Goal: Entertainment & Leisure: Consume media (video, audio)

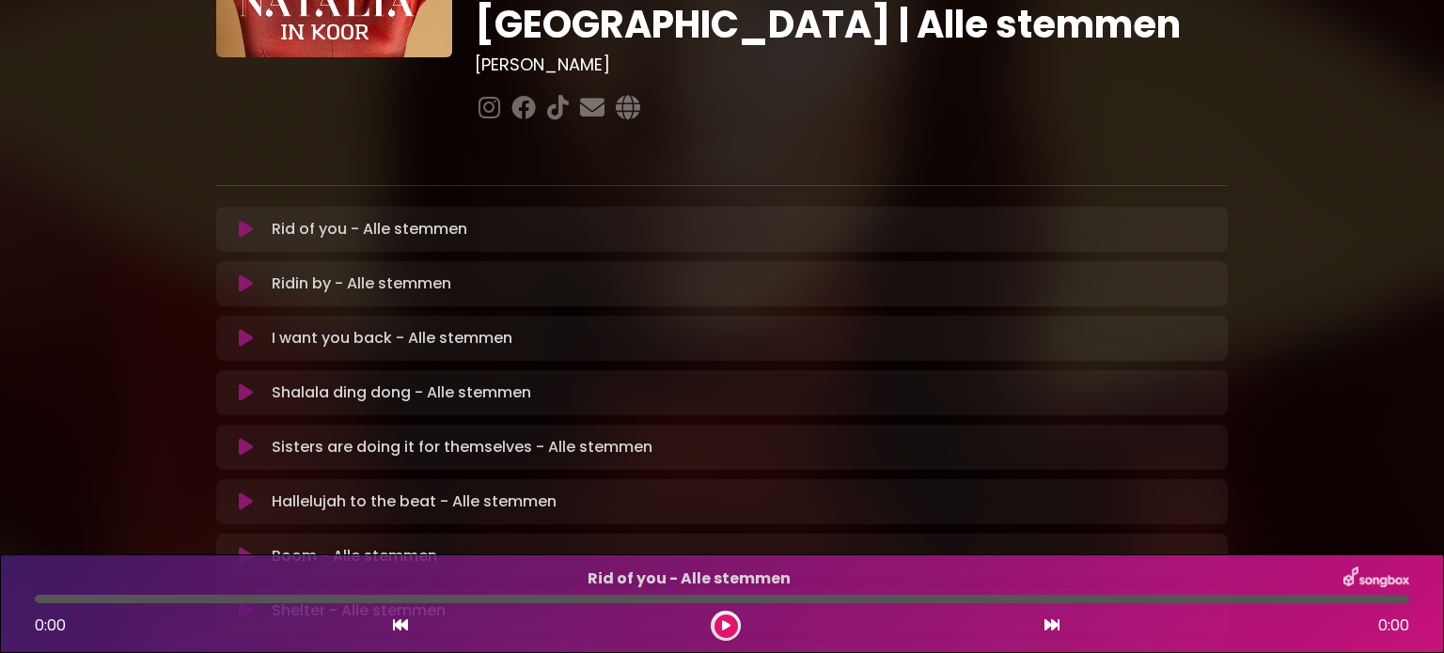
scroll to position [282, 0]
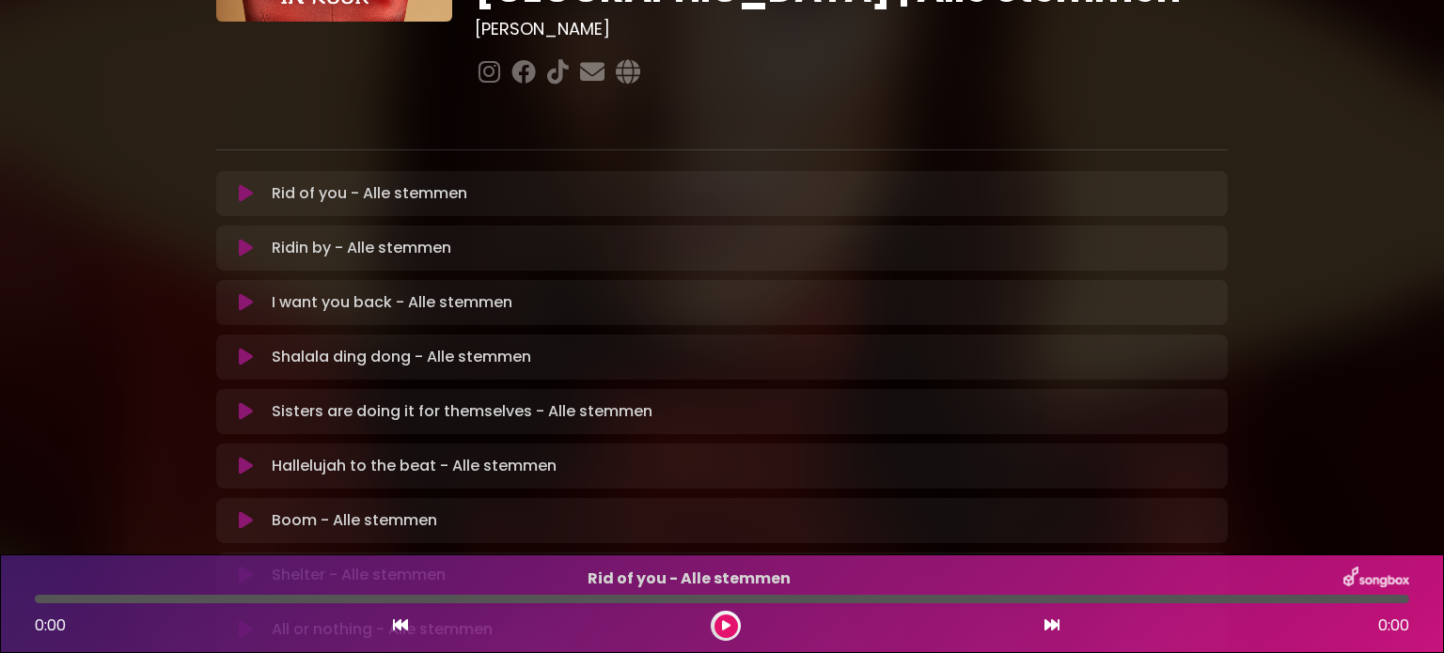
click at [339, 182] on p "Rid of you - Alle stemmen Loading Track..." at bounding box center [744, 193] width 945 height 23
click at [239, 184] on icon at bounding box center [246, 193] width 14 height 19
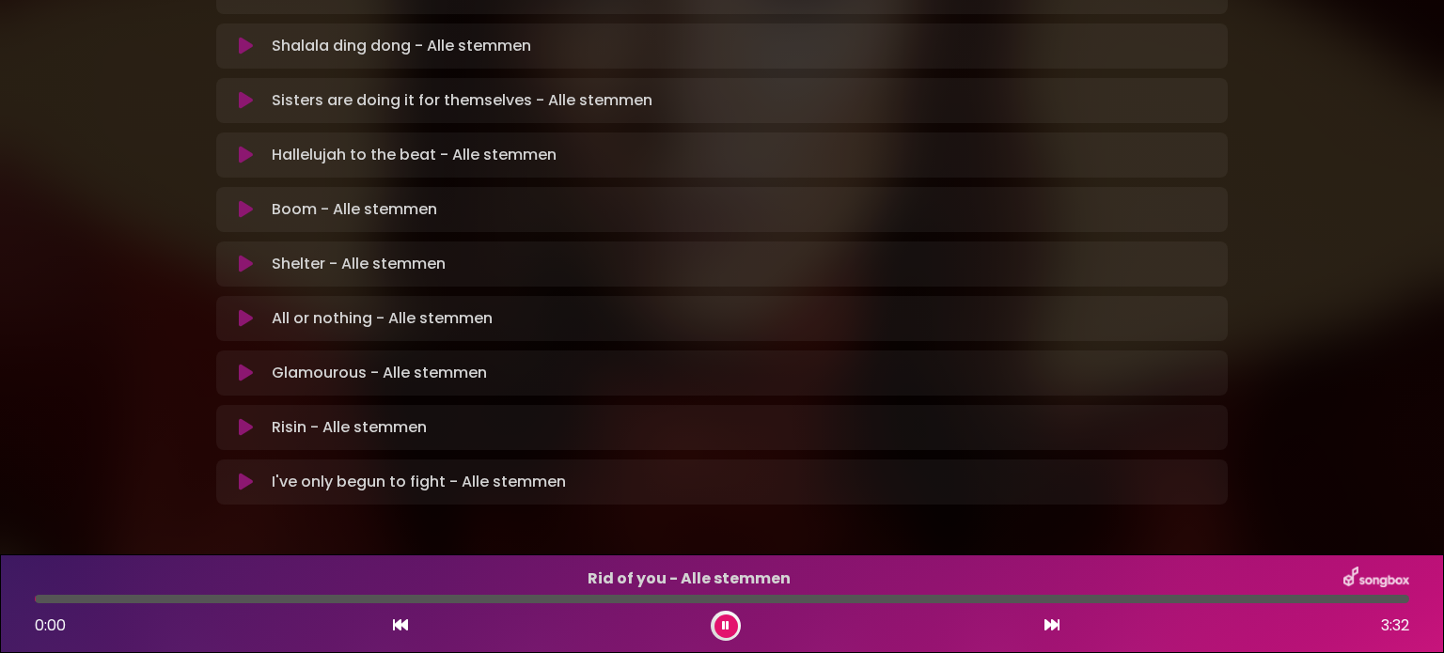
scroll to position [33, 0]
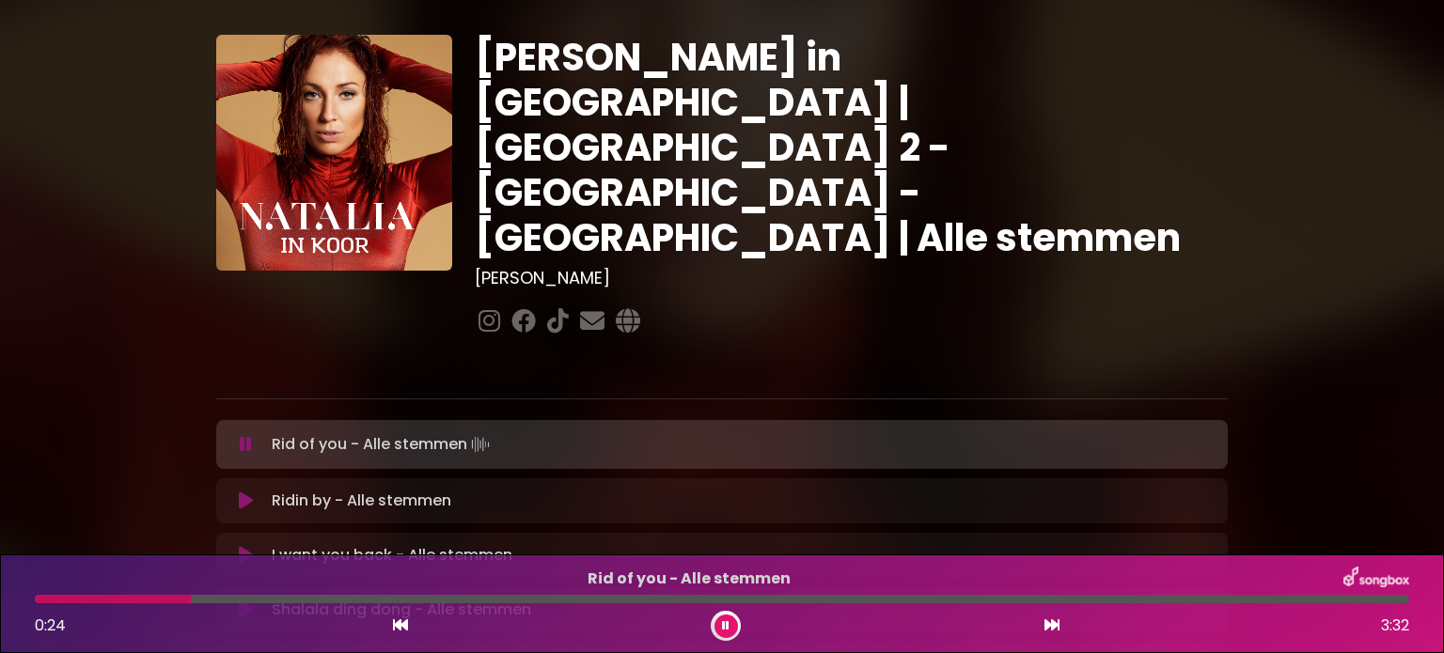
click at [397, 613] on div "0:24 3:32" at bounding box center [722, 626] width 1397 height 30
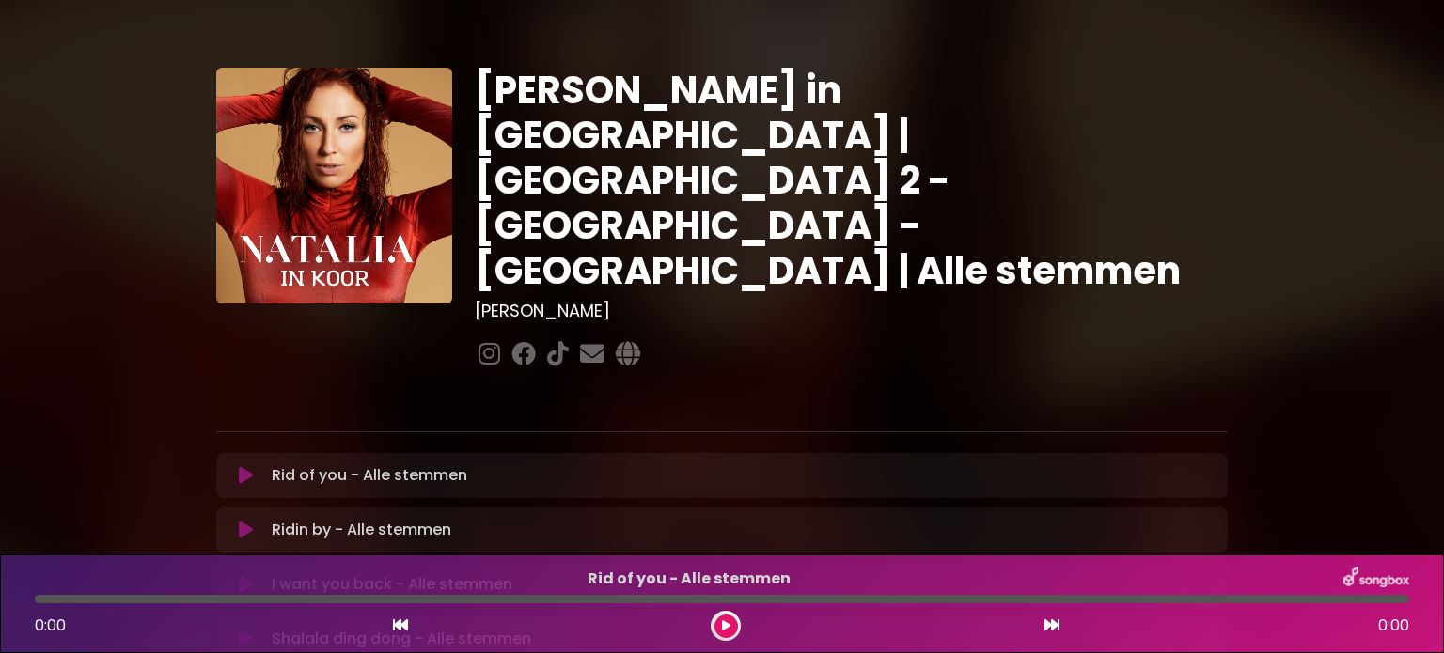
click at [399, 627] on icon at bounding box center [400, 625] width 15 height 15
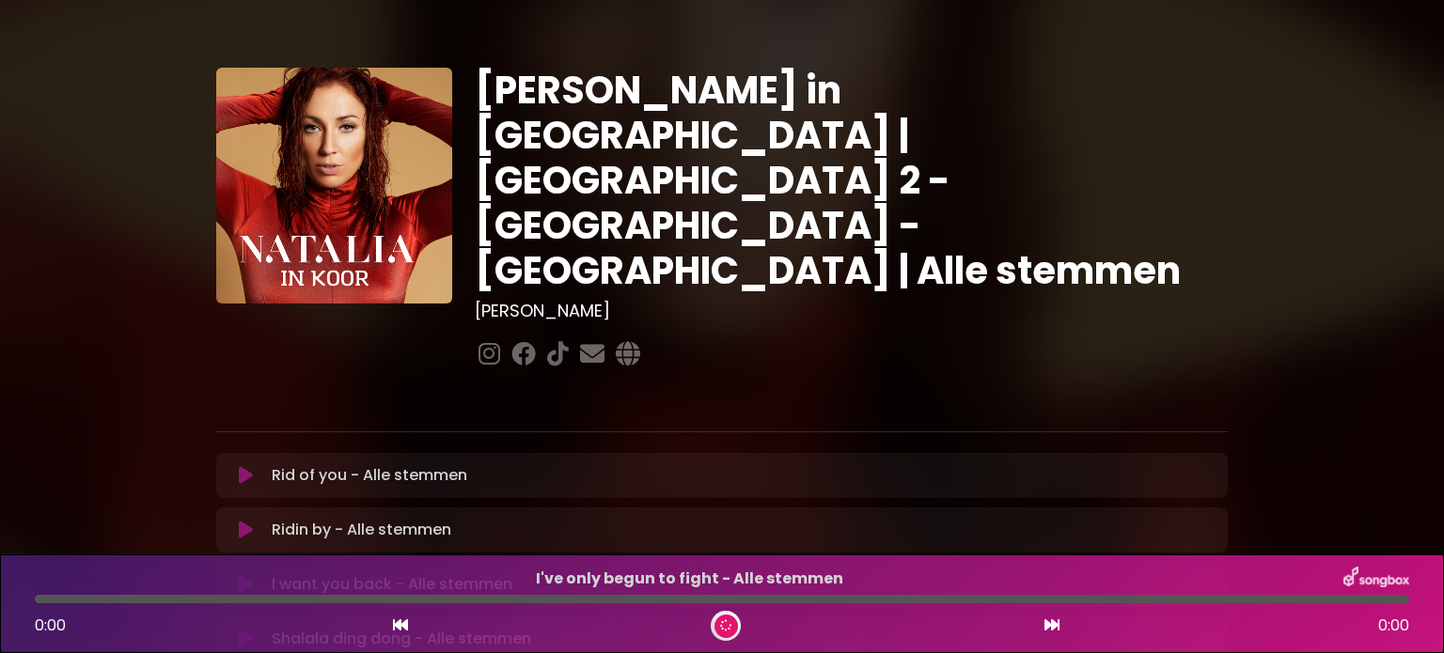
click at [399, 627] on icon at bounding box center [400, 625] width 15 height 15
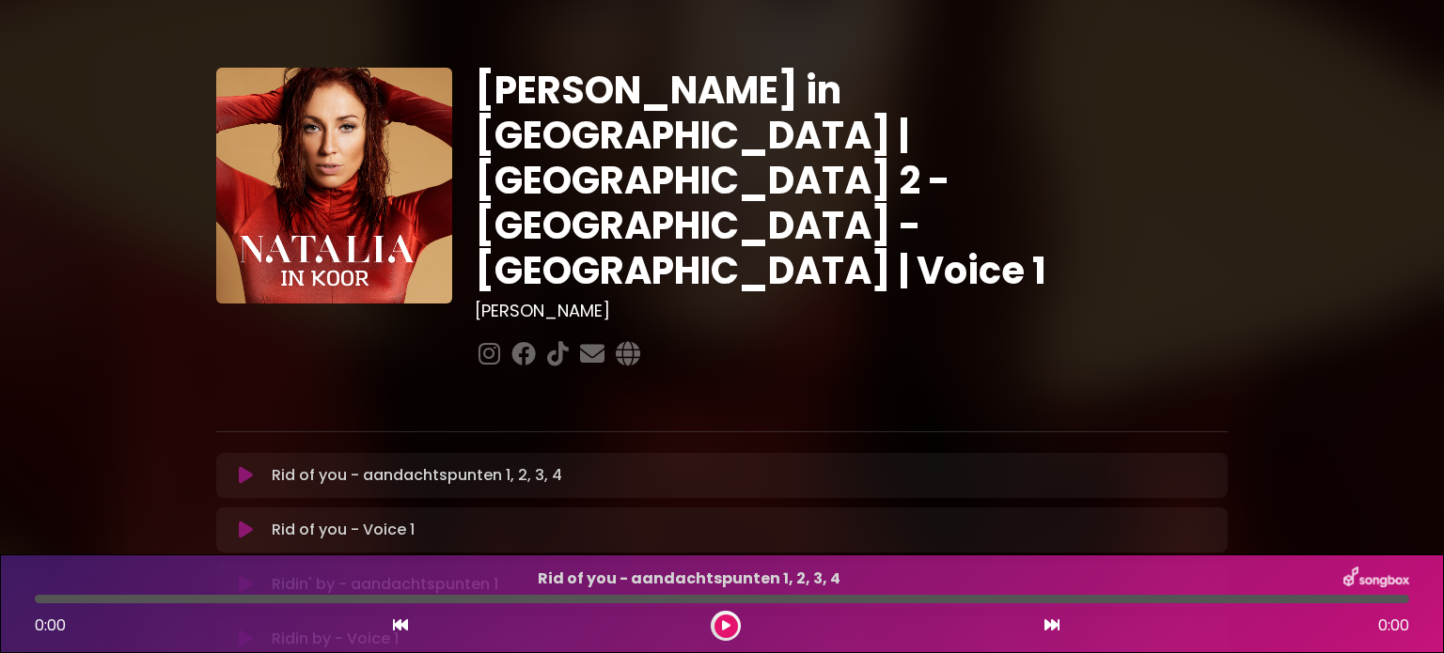
click at [255, 521] on button at bounding box center [245, 530] width 37 height 19
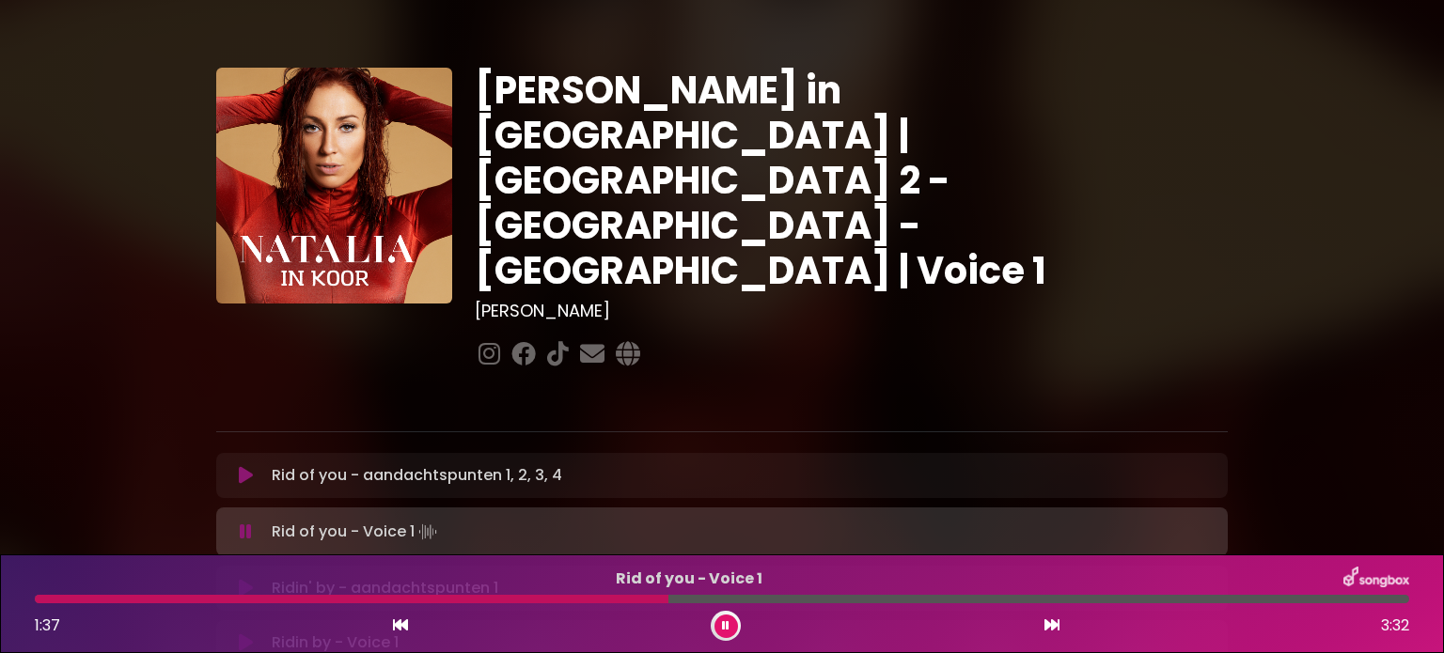
click at [678, 577] on p "Ridin' by - aandachtspunten 1 Loading Track..." at bounding box center [744, 588] width 945 height 23
click at [721, 627] on button at bounding box center [726, 627] width 24 height 24
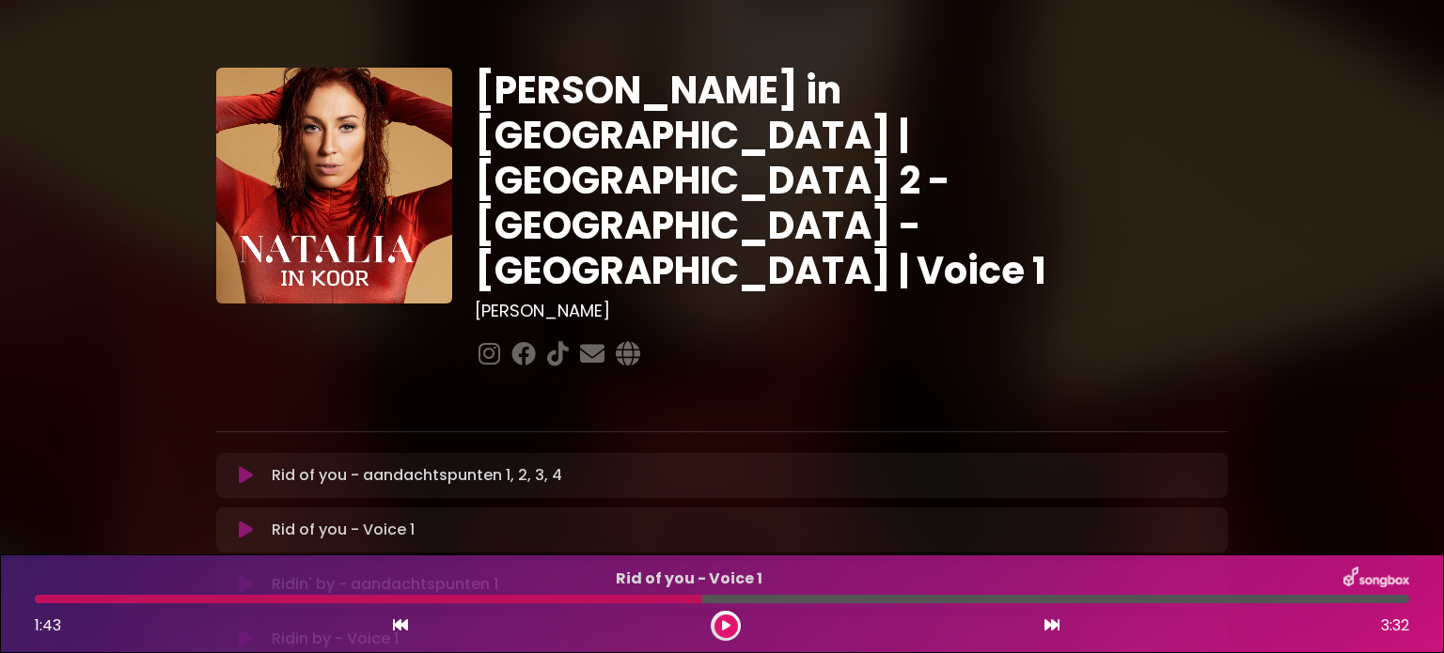
click at [716, 631] on button at bounding box center [726, 627] width 24 height 24
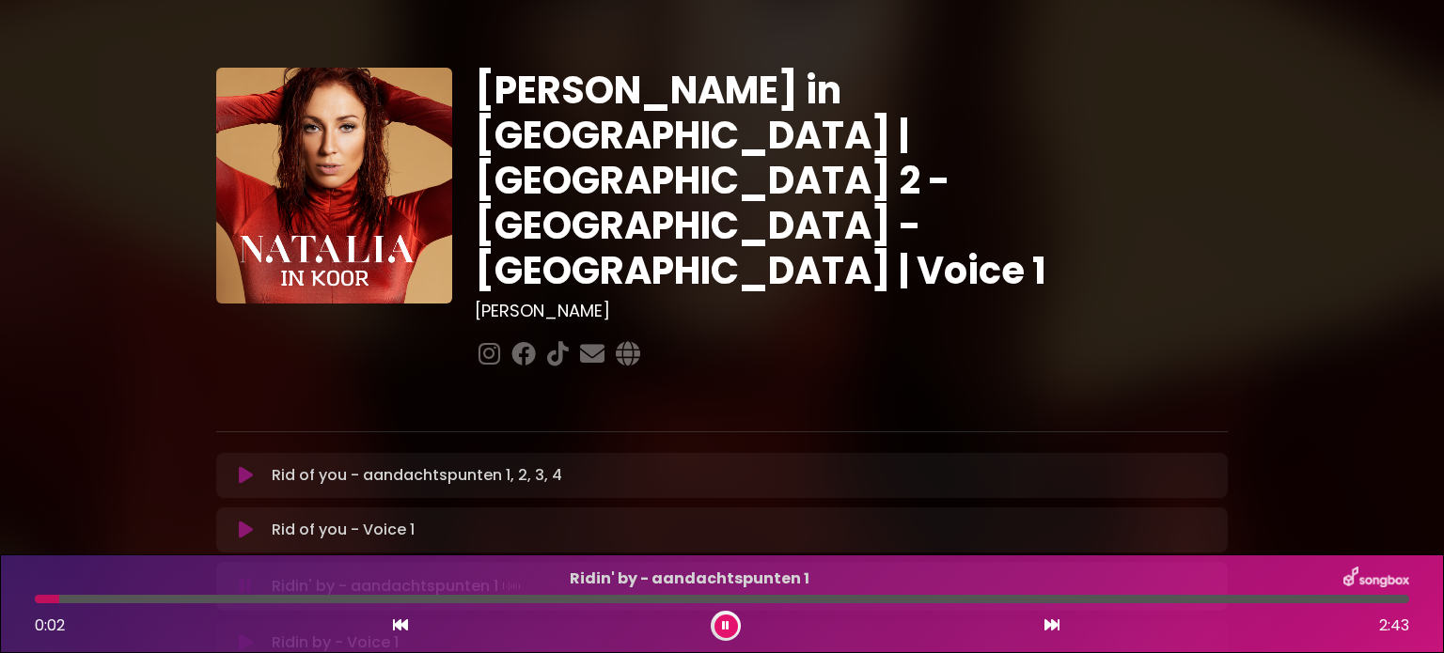
scroll to position [188, 0]
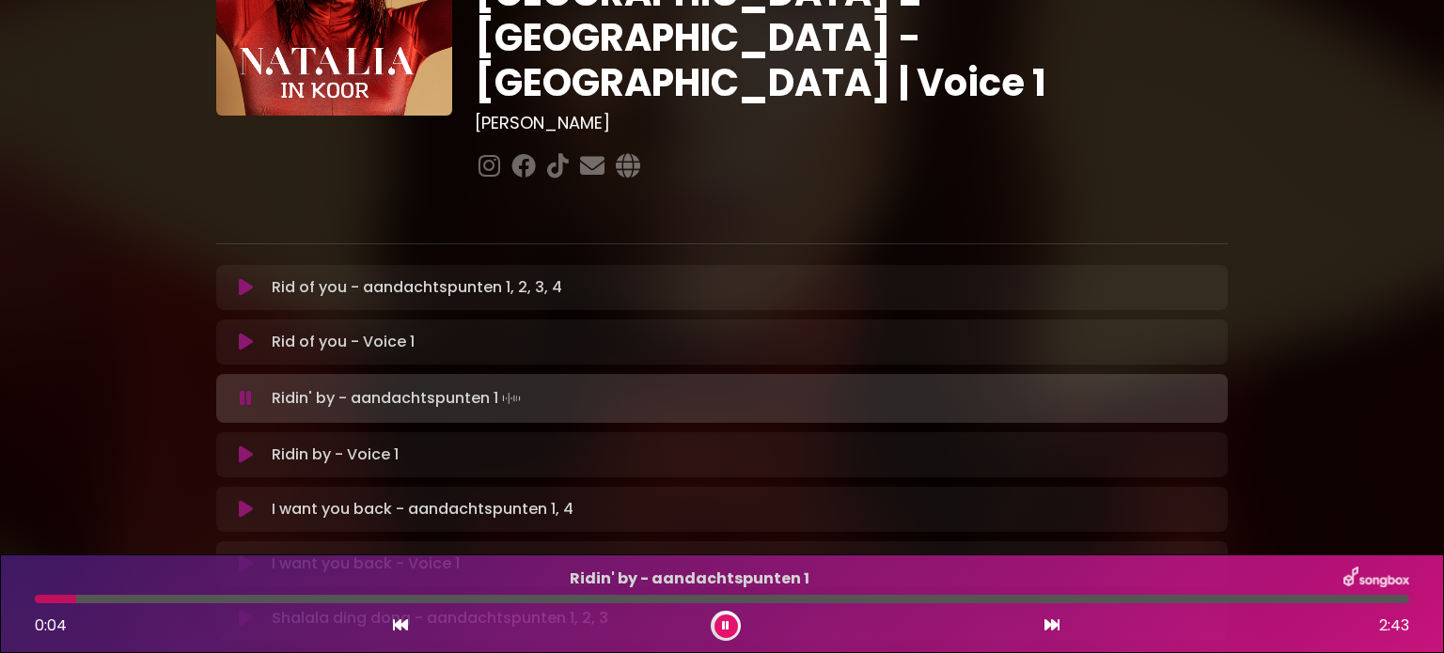
click at [290, 444] on p "Ridin by - Voice 1 Loading Track..." at bounding box center [744, 455] width 945 height 23
click at [239, 446] on icon at bounding box center [246, 455] width 14 height 19
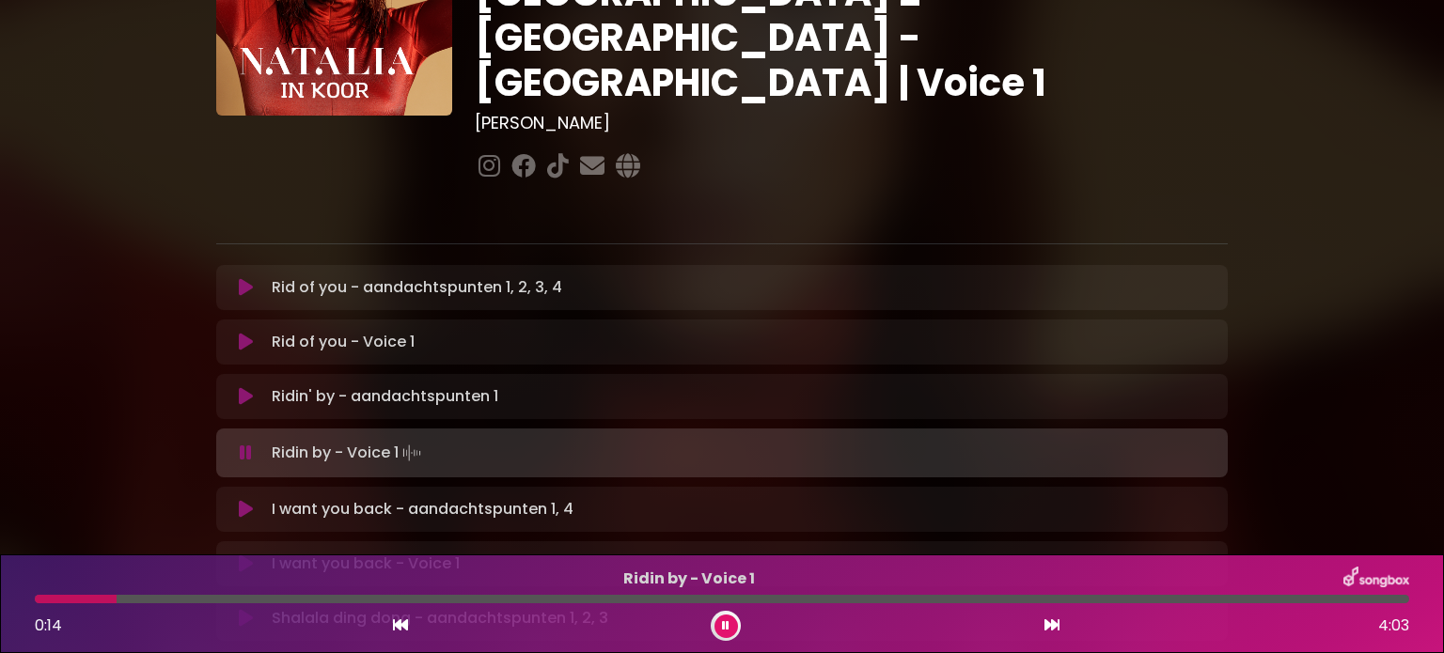
click at [723, 620] on icon at bounding box center [726, 625] width 8 height 11
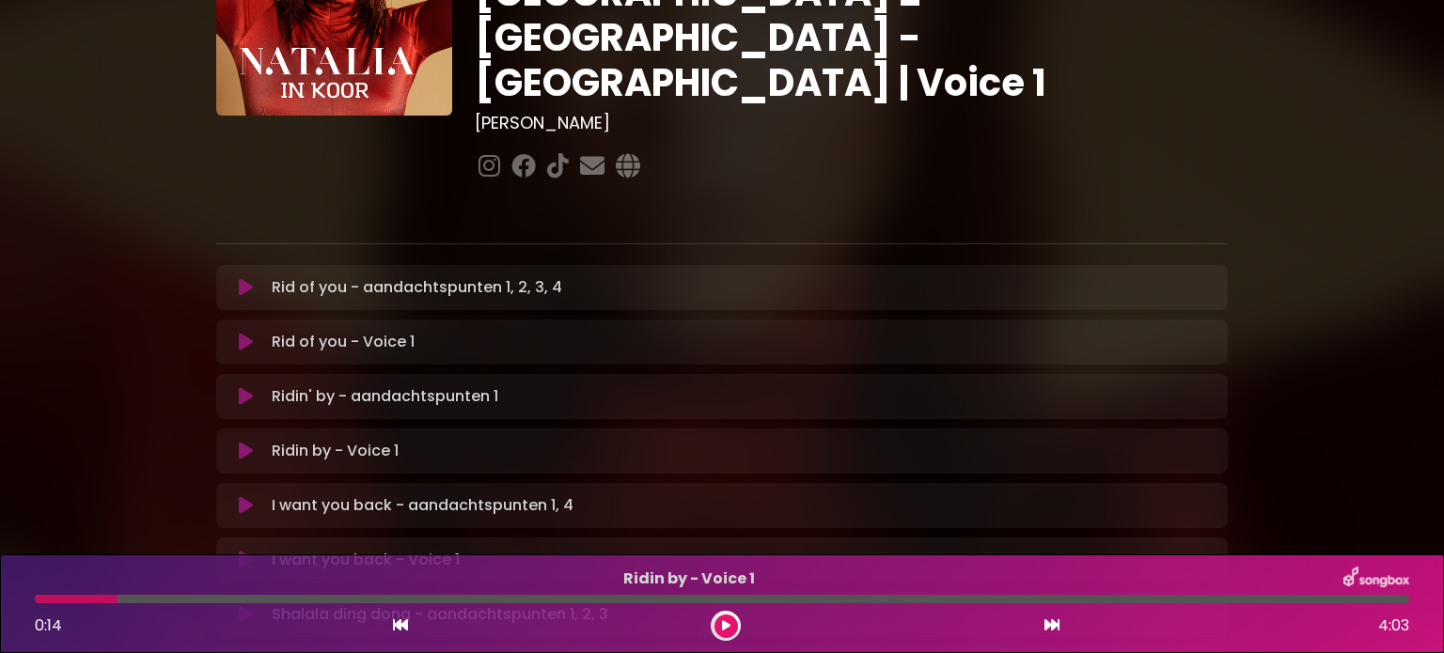
click at [719, 619] on button at bounding box center [726, 627] width 24 height 24
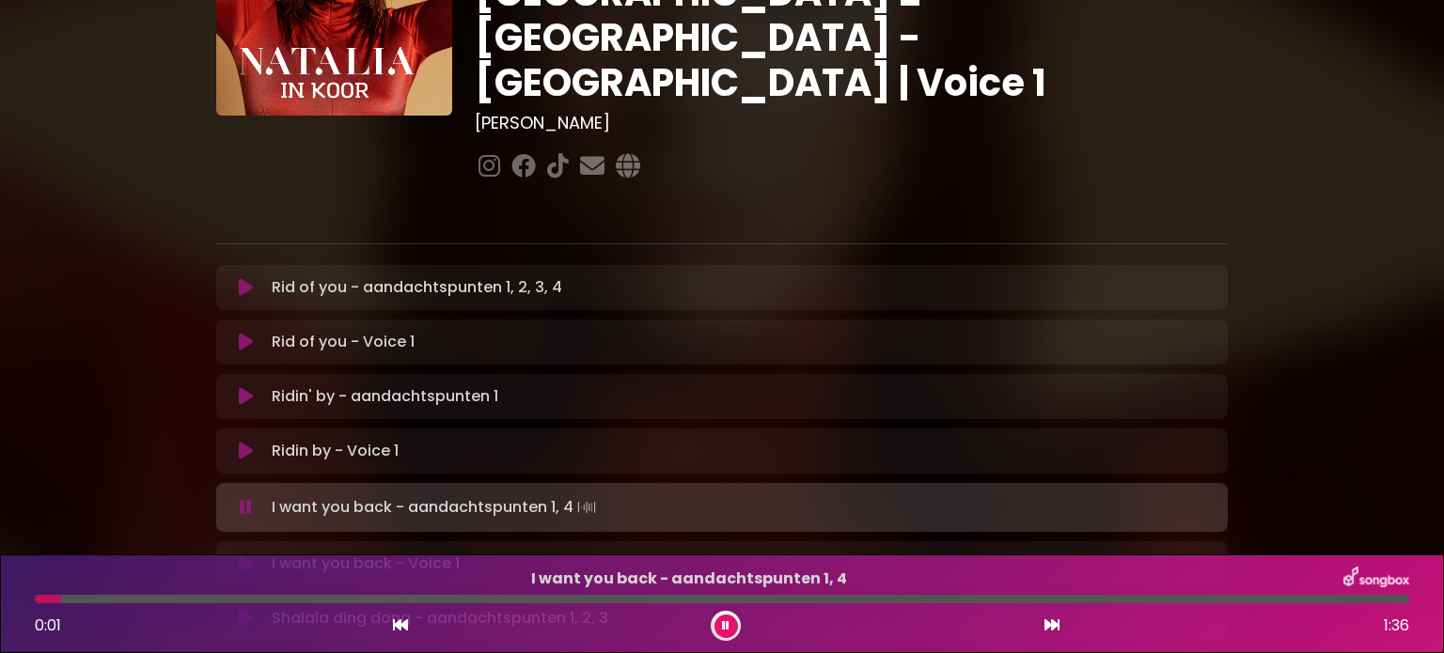
click at [237, 555] on button at bounding box center [245, 564] width 37 height 19
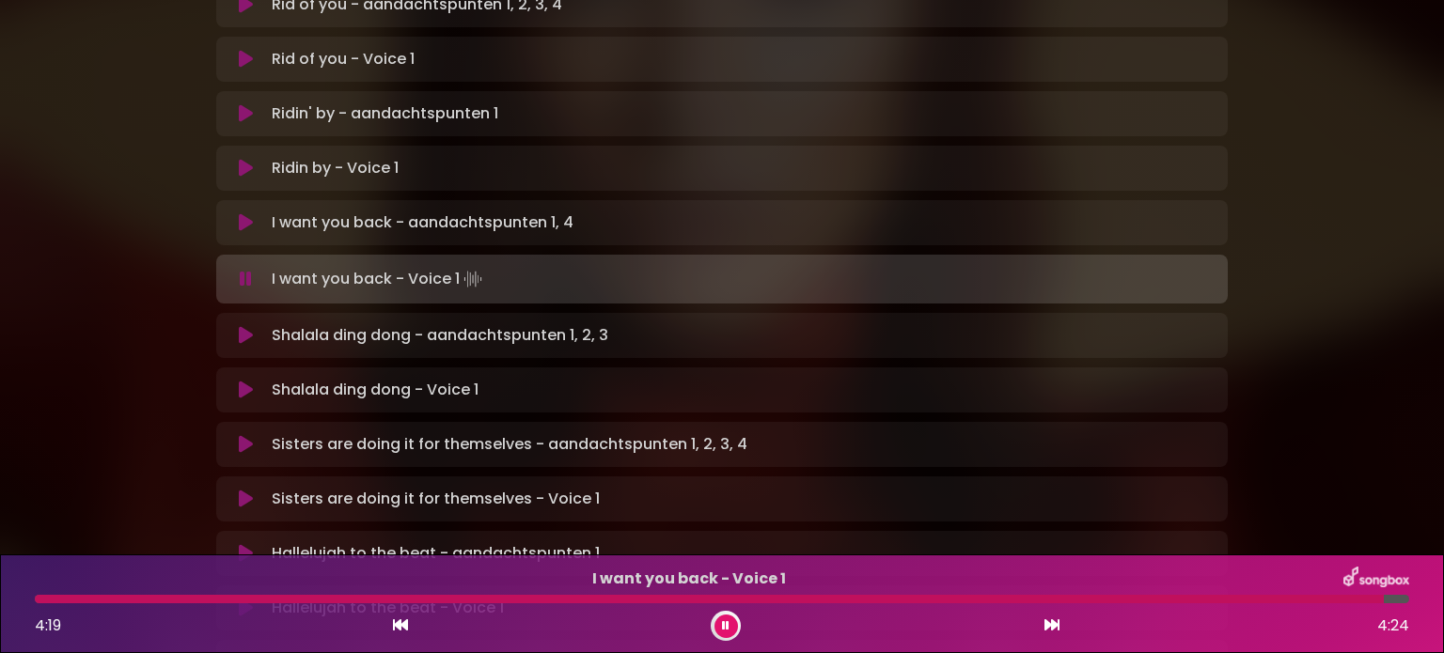
scroll to position [470, 0]
click at [273, 380] on p "Shalala ding dong - Voice 1 Loading Track..." at bounding box center [744, 391] width 945 height 23
click at [247, 382] on icon at bounding box center [246, 391] width 14 height 19
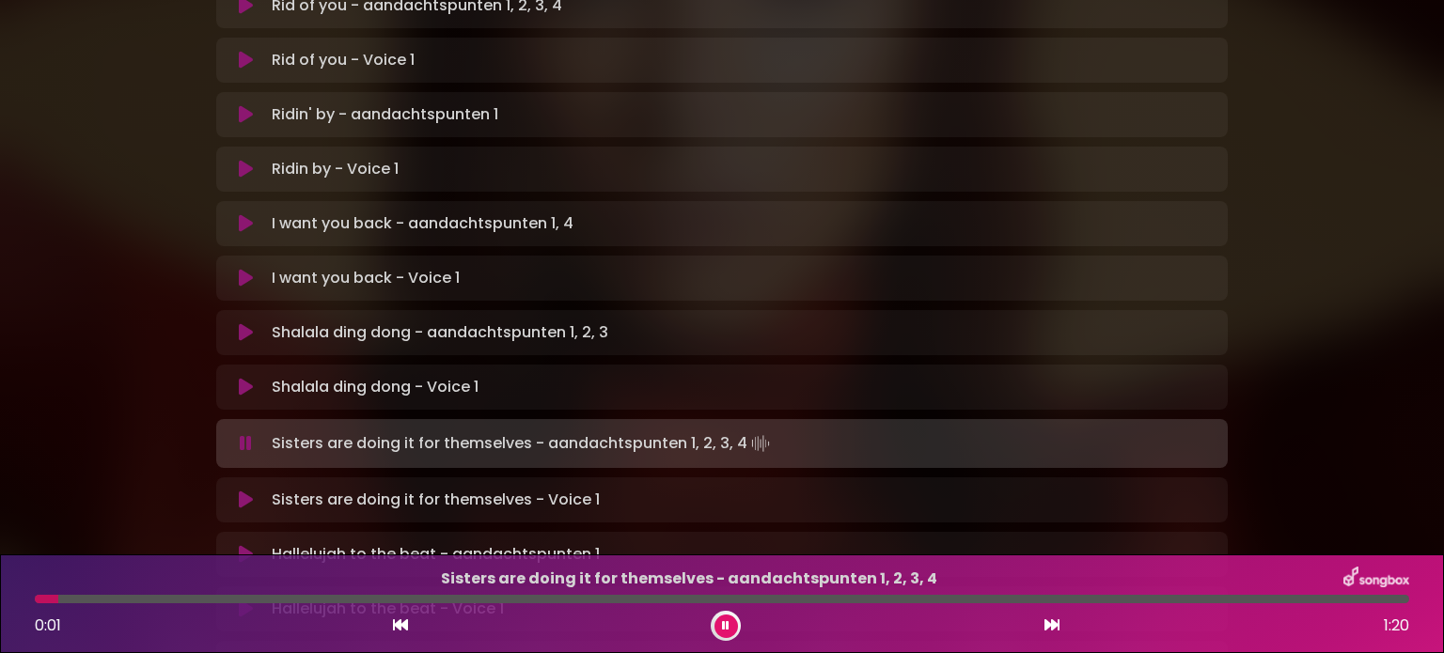
click at [299, 376] on p "Shalala ding dong - Voice 1 Loading Track..." at bounding box center [744, 387] width 945 height 23
click at [235, 378] on button at bounding box center [245, 387] width 37 height 19
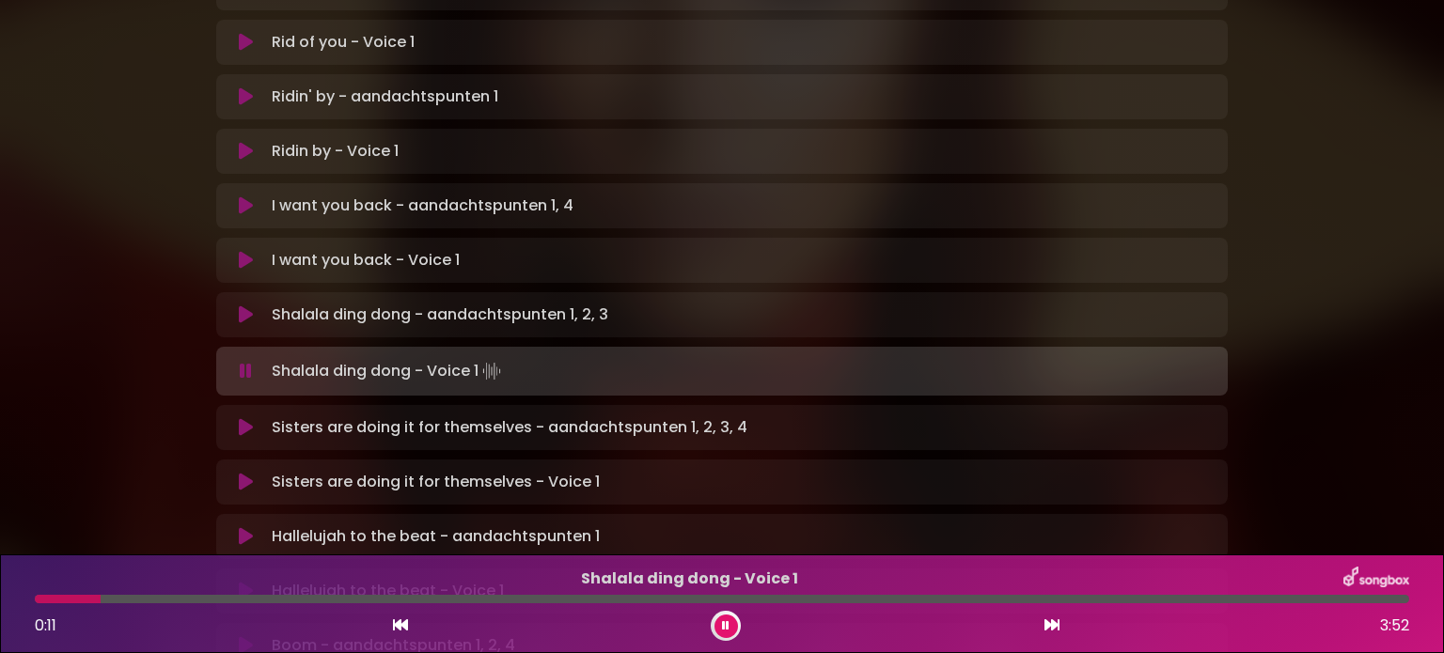
scroll to position [499, 0]
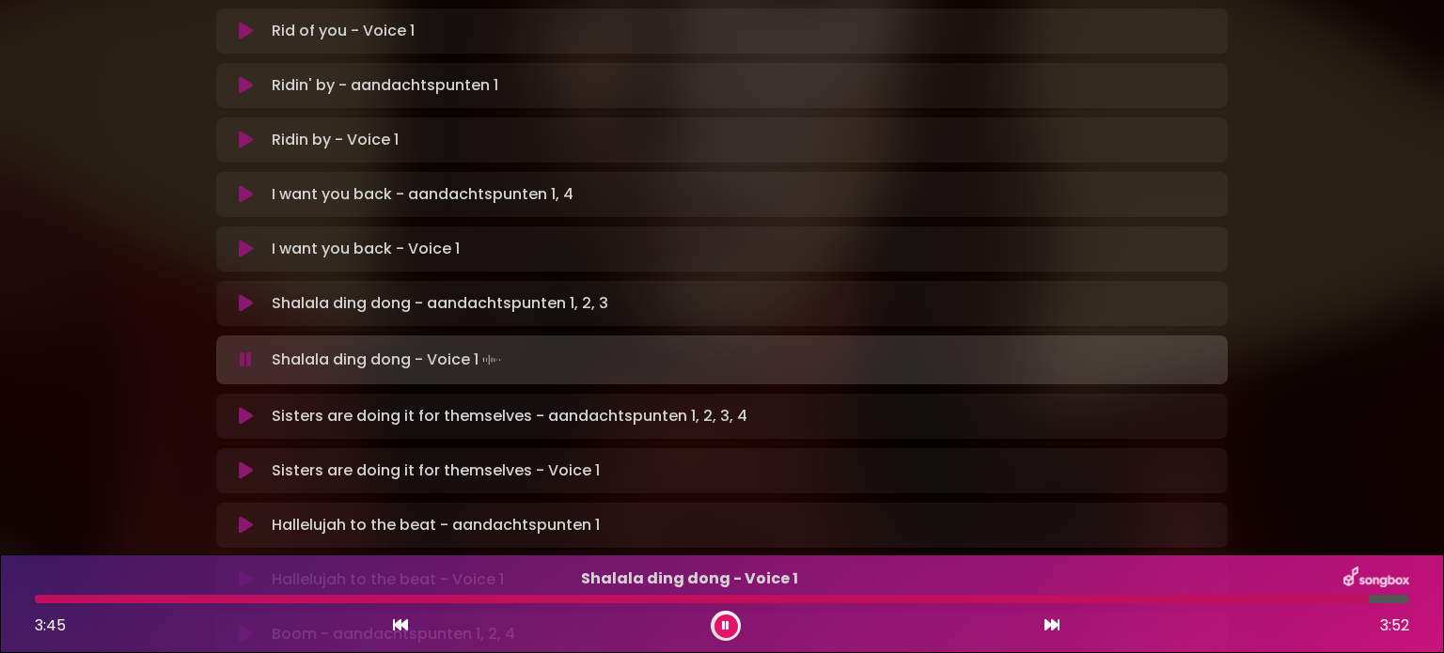
click at [276, 460] on p "Sisters are doing it for themselves - Voice 1 Loading Track..." at bounding box center [744, 471] width 945 height 23
click at [243, 462] on icon at bounding box center [246, 471] width 14 height 19
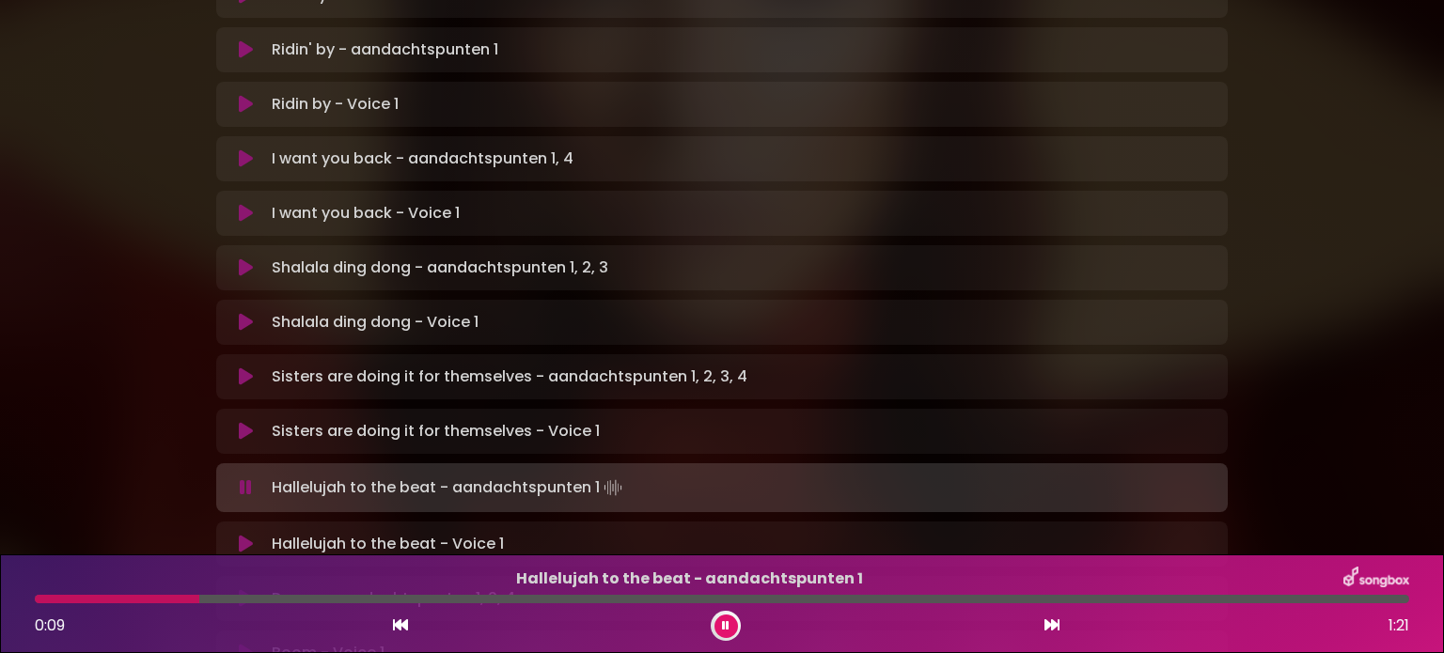
scroll to position [564, 0]
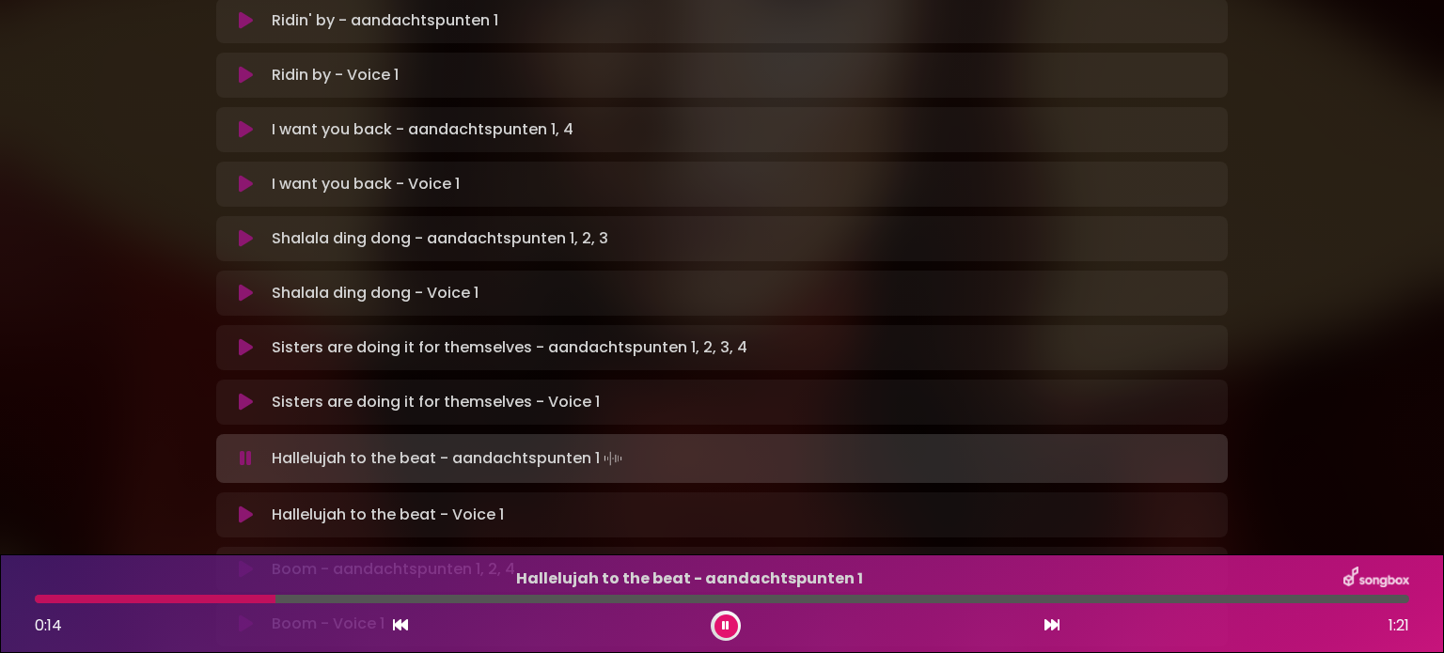
click at [288, 504] on p "Hallelujah to the beat - Voice 1 Loading Track..." at bounding box center [744, 515] width 945 height 23
click at [248, 506] on icon at bounding box center [246, 515] width 14 height 19
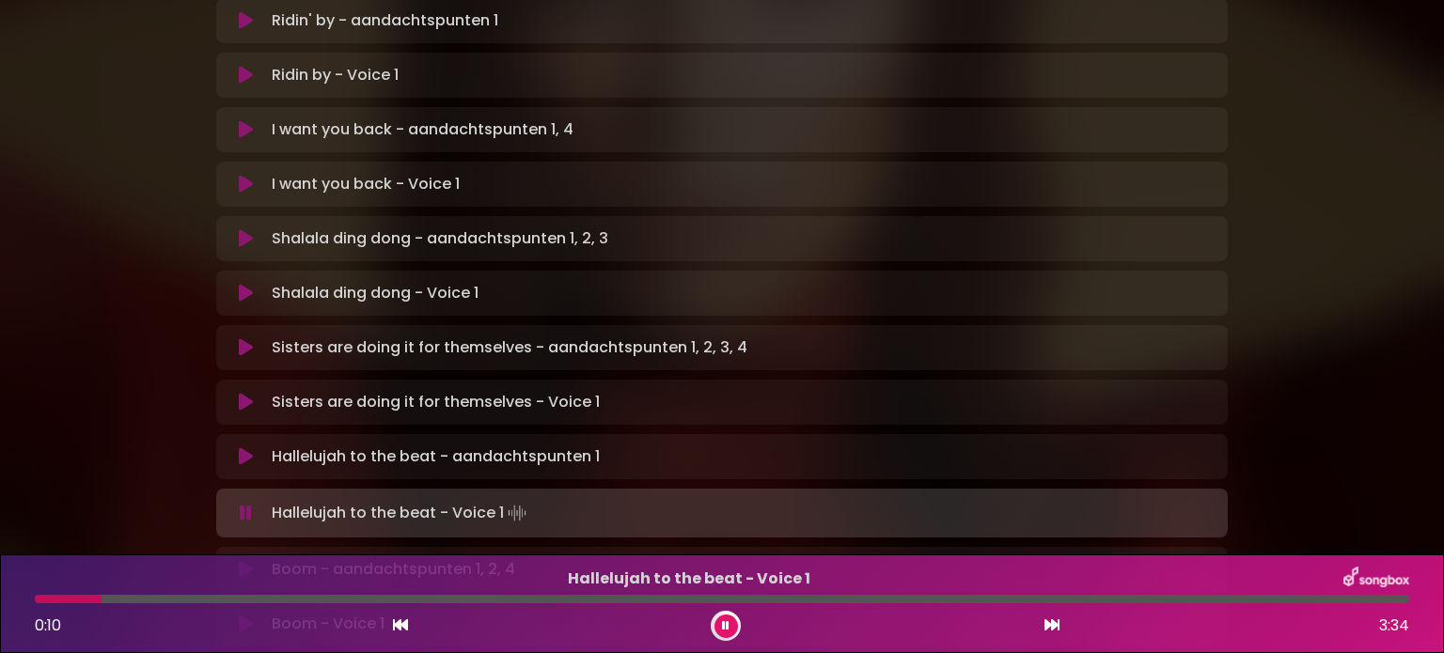
click at [243, 504] on icon at bounding box center [246, 513] width 12 height 19
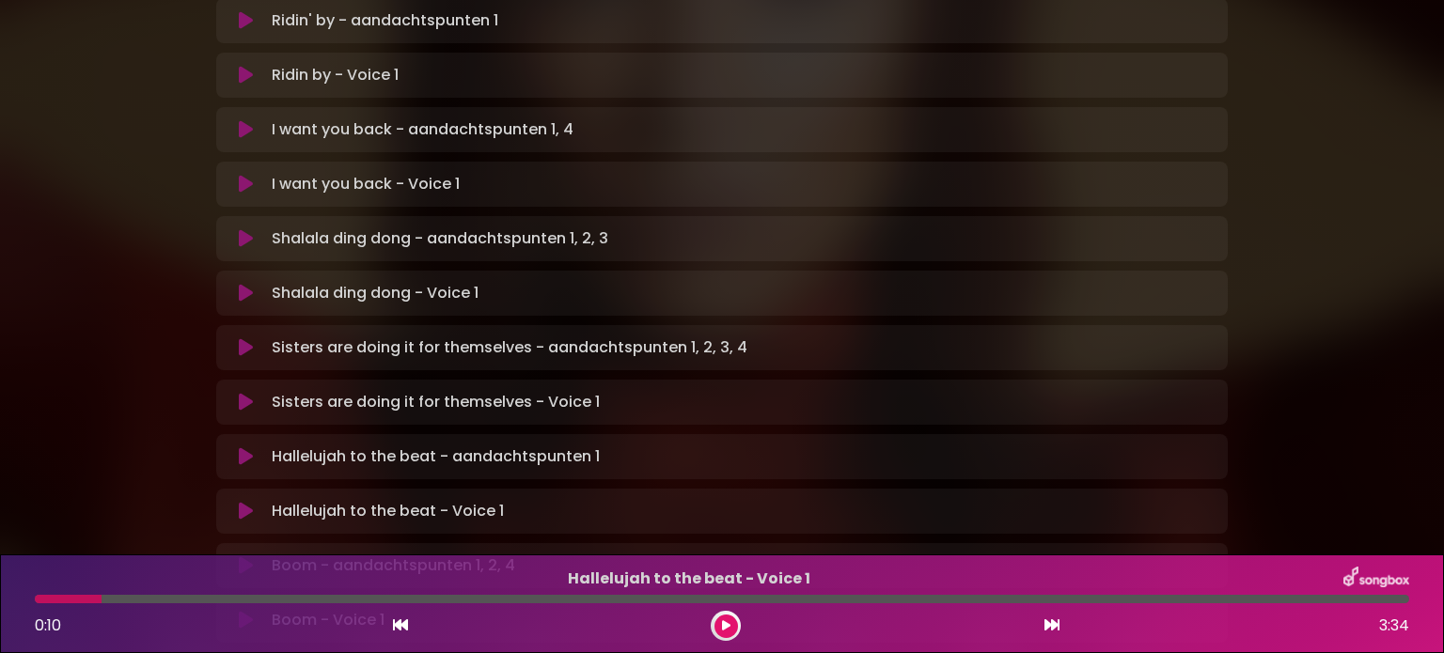
click at [729, 626] on icon at bounding box center [726, 625] width 8 height 11
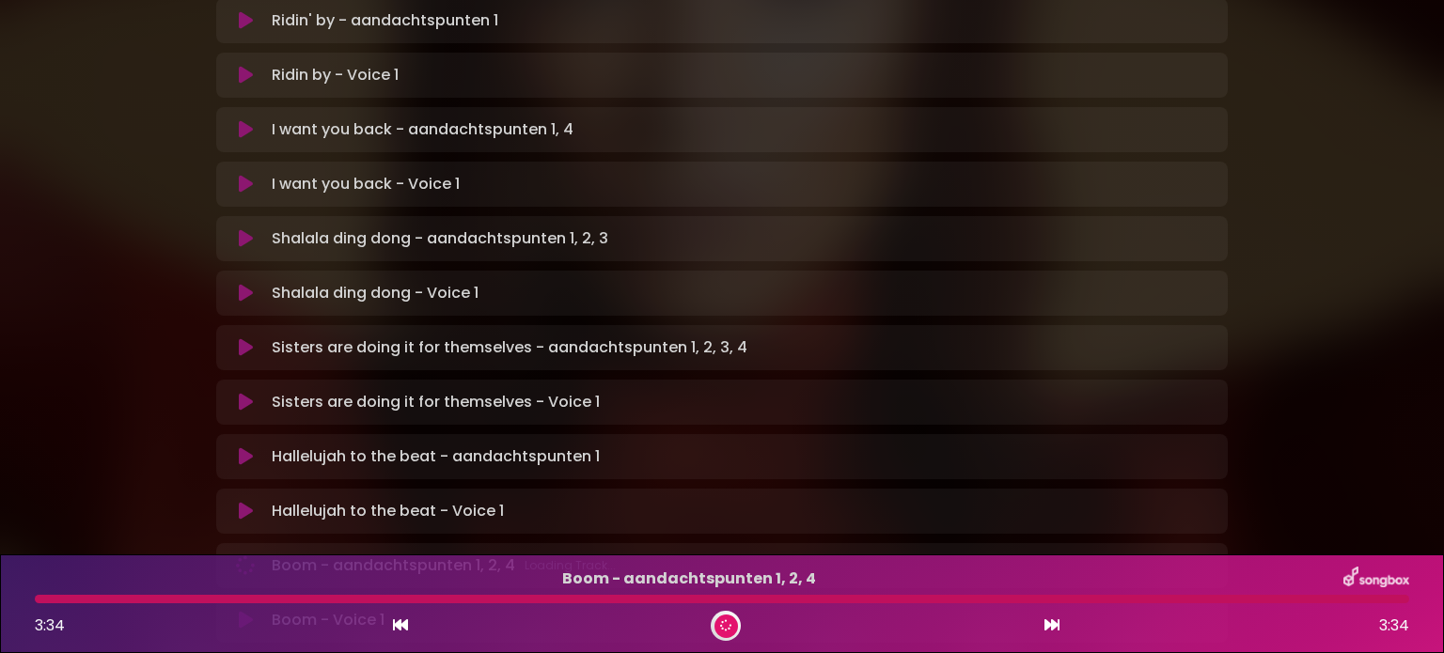
click at [347, 500] on p "Hallelujah to the beat - Voice 1 Loading Track..." at bounding box center [744, 511] width 945 height 23
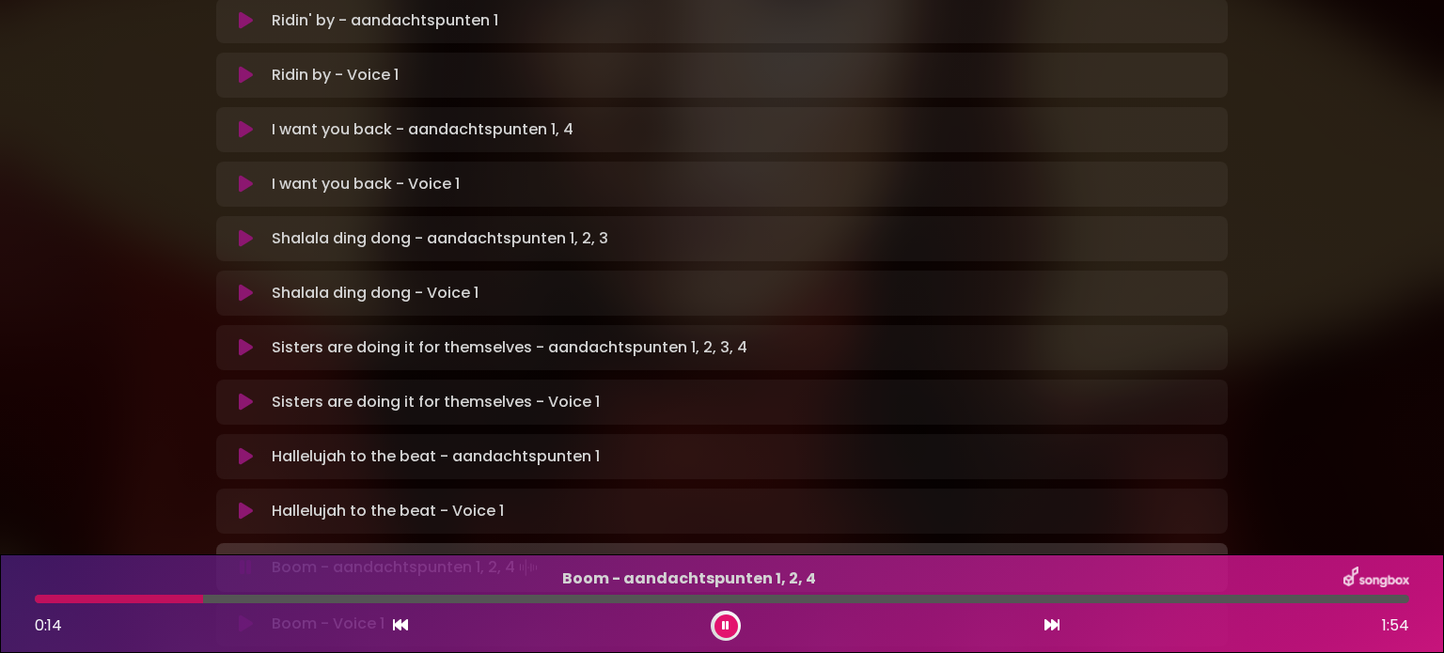
click at [728, 619] on icon at bounding box center [726, 625] width 10 height 13
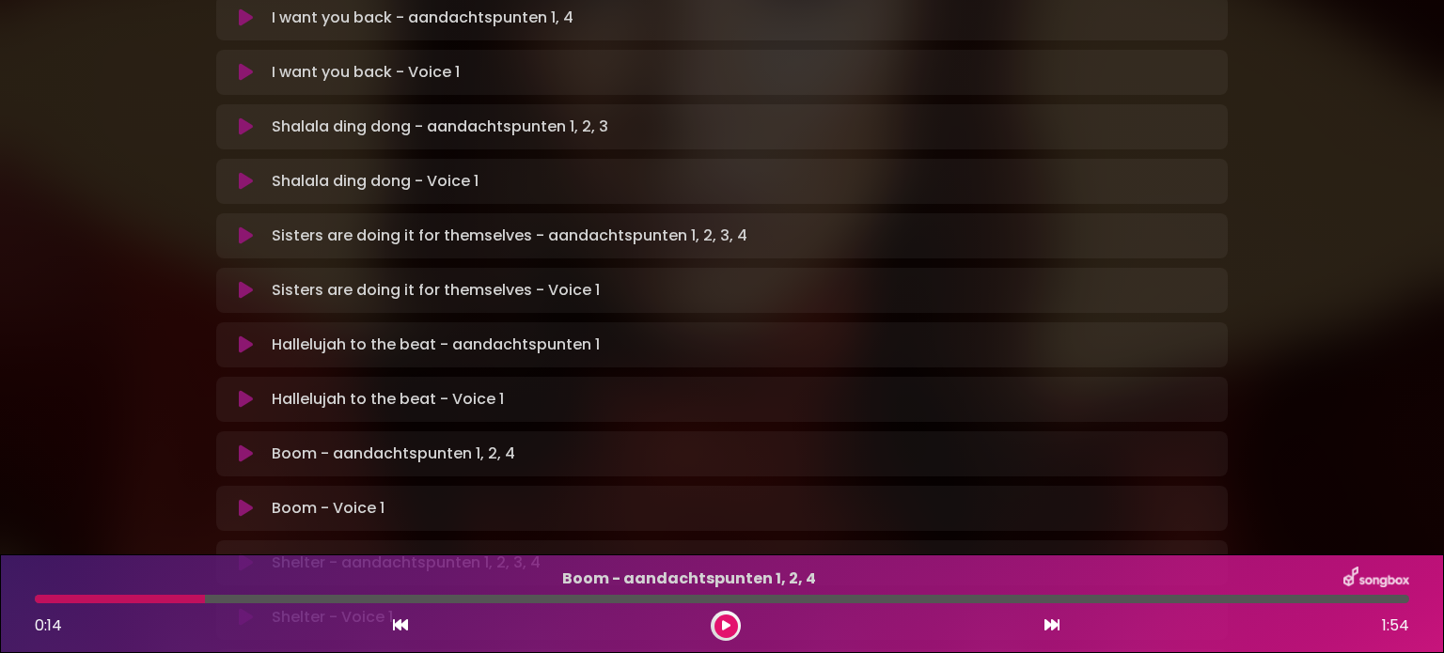
scroll to position [752, 0]
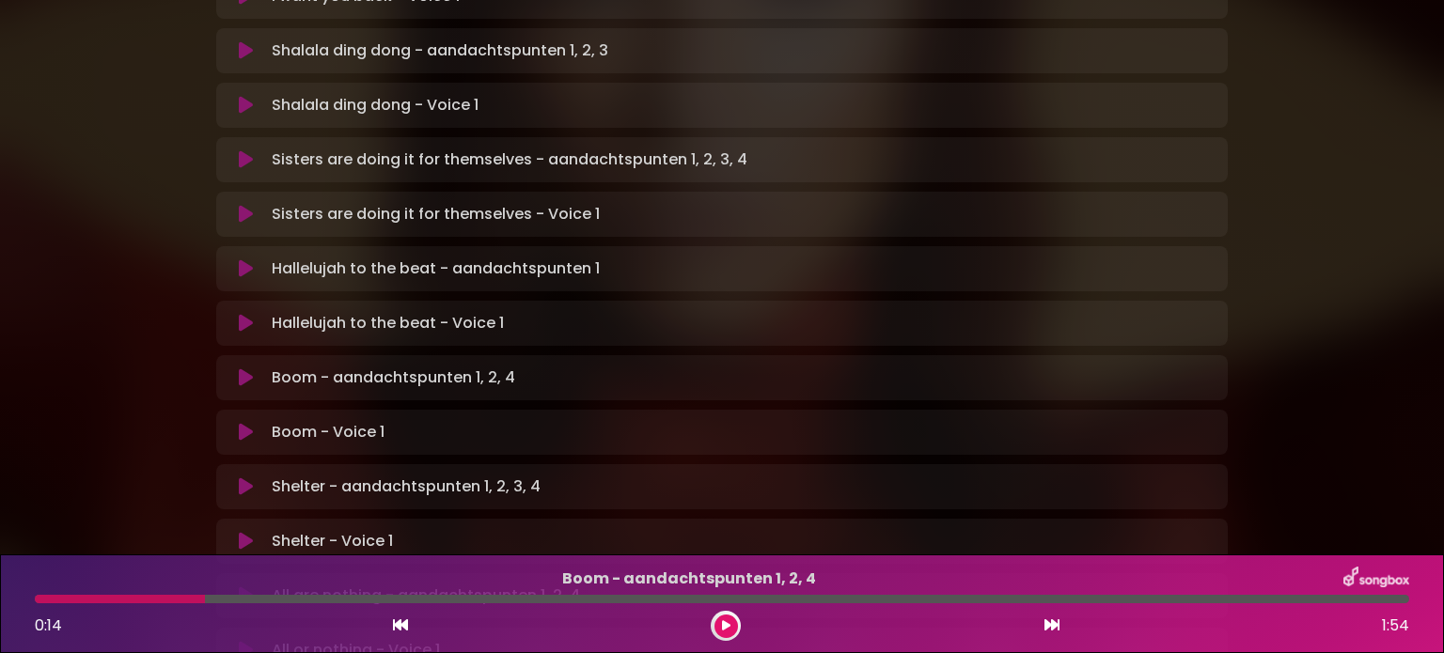
click at [239, 423] on icon at bounding box center [246, 432] width 14 height 19
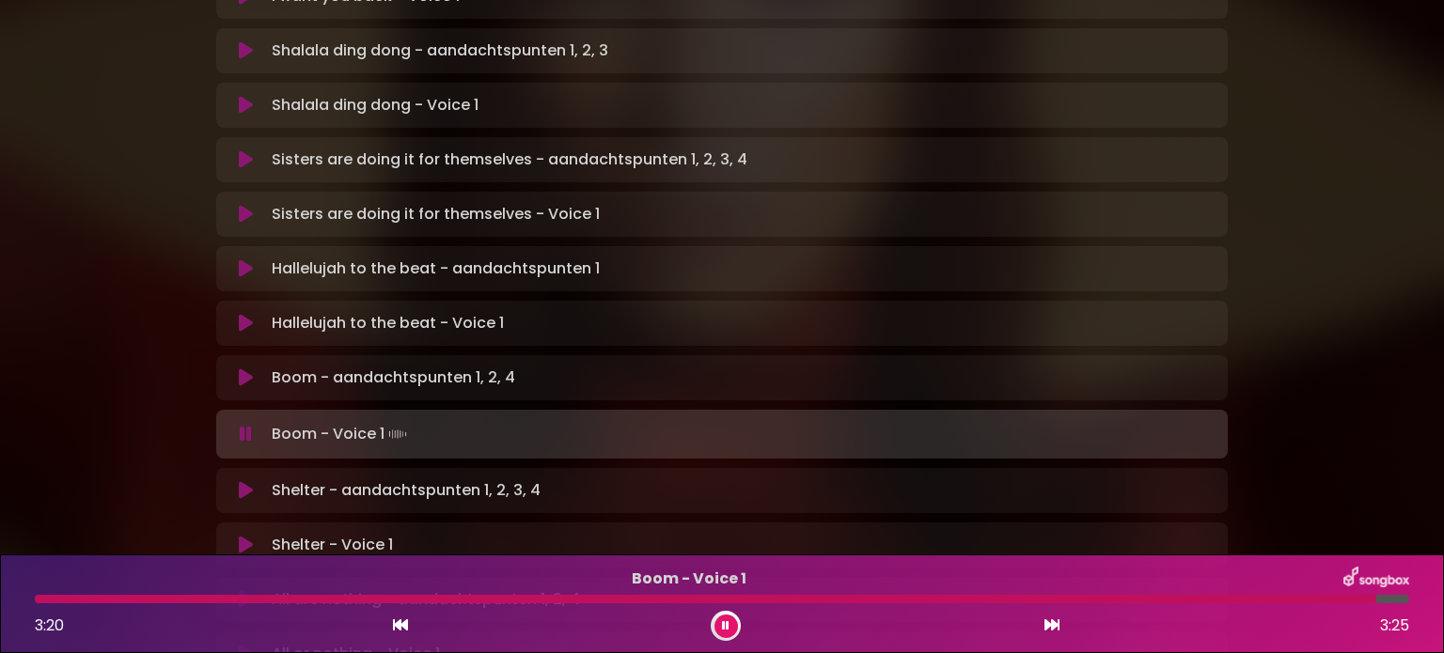
click at [247, 536] on icon at bounding box center [246, 545] width 14 height 19
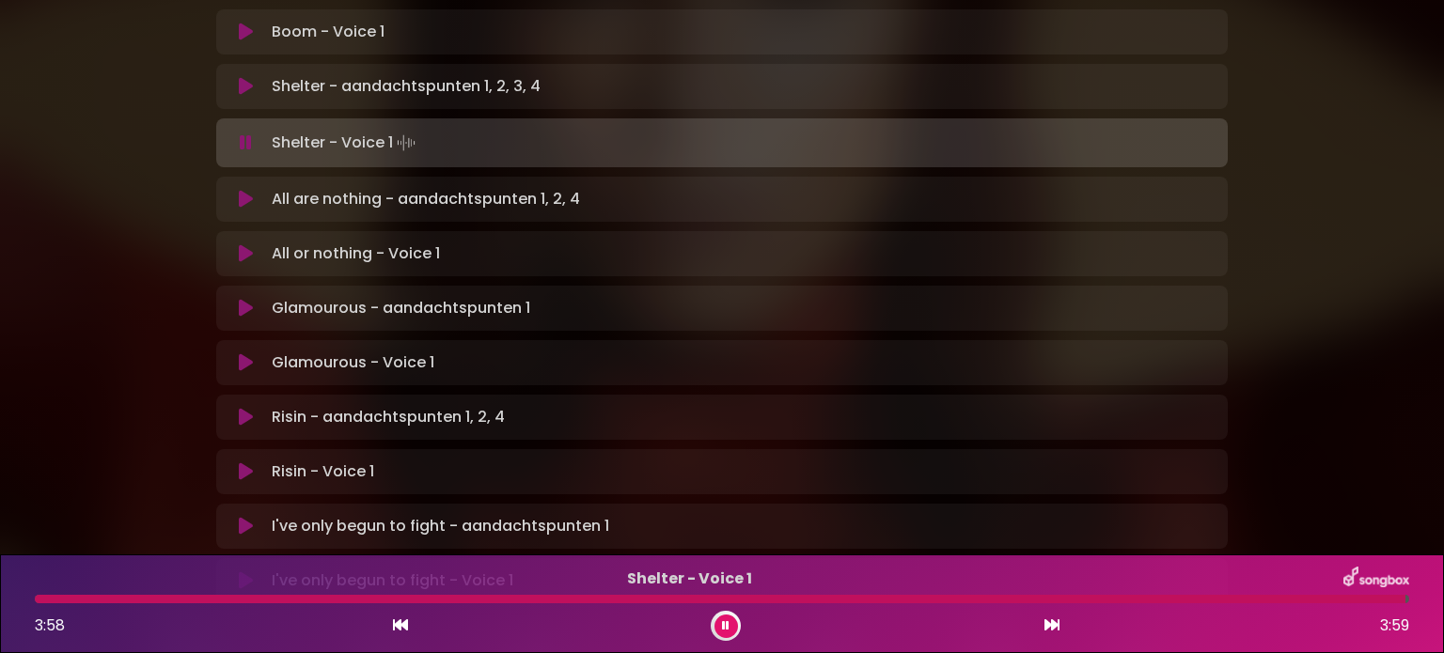
scroll to position [1063, 0]
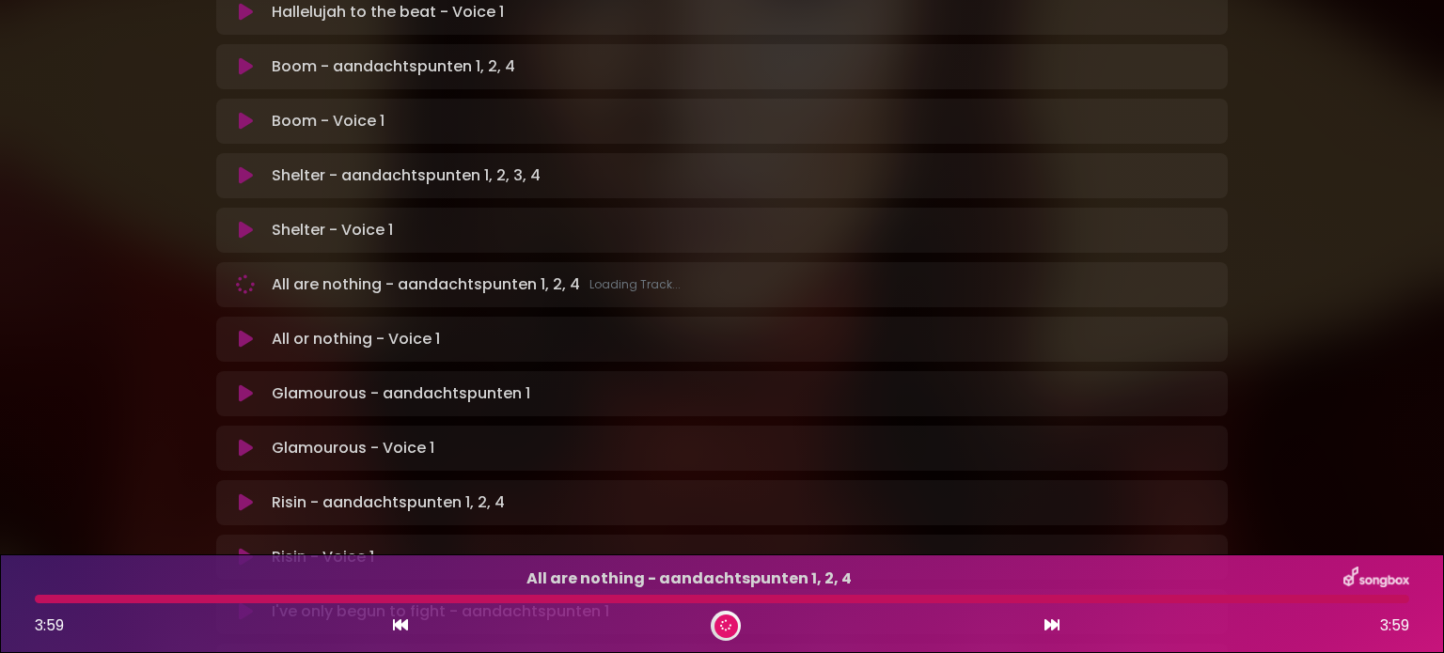
click at [346, 328] on p "All or nothing - Voice 1 Loading Track..." at bounding box center [744, 339] width 945 height 23
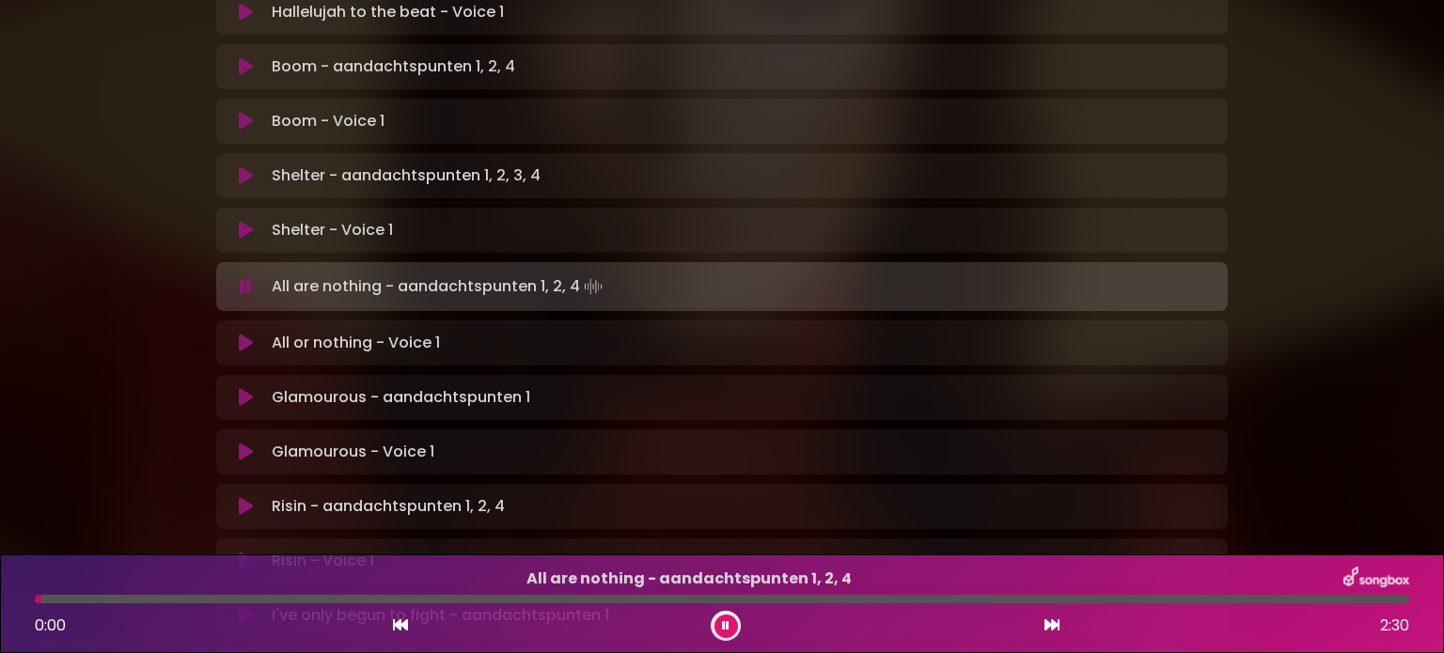
click at [259, 334] on button at bounding box center [245, 343] width 37 height 19
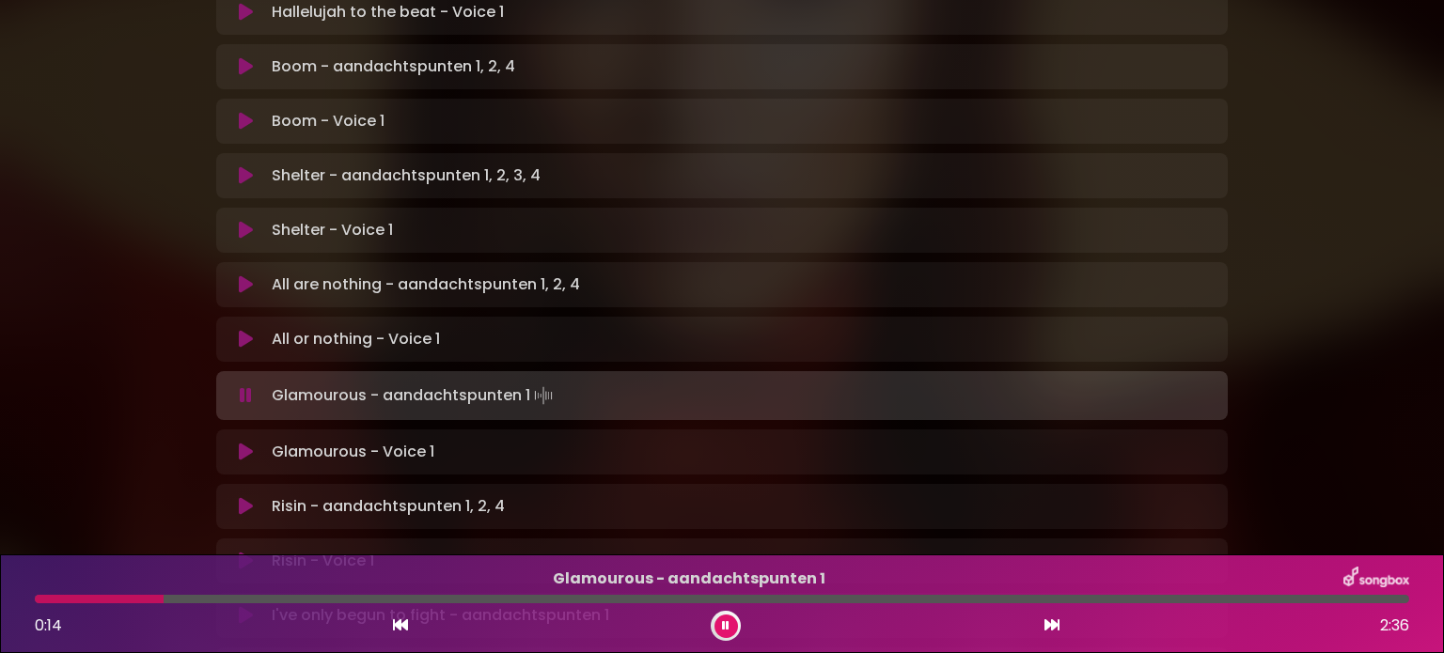
click at [274, 441] on p "Glamourous - Voice 1 Loading Track..." at bounding box center [744, 452] width 945 height 23
click at [245, 443] on icon at bounding box center [246, 452] width 14 height 19
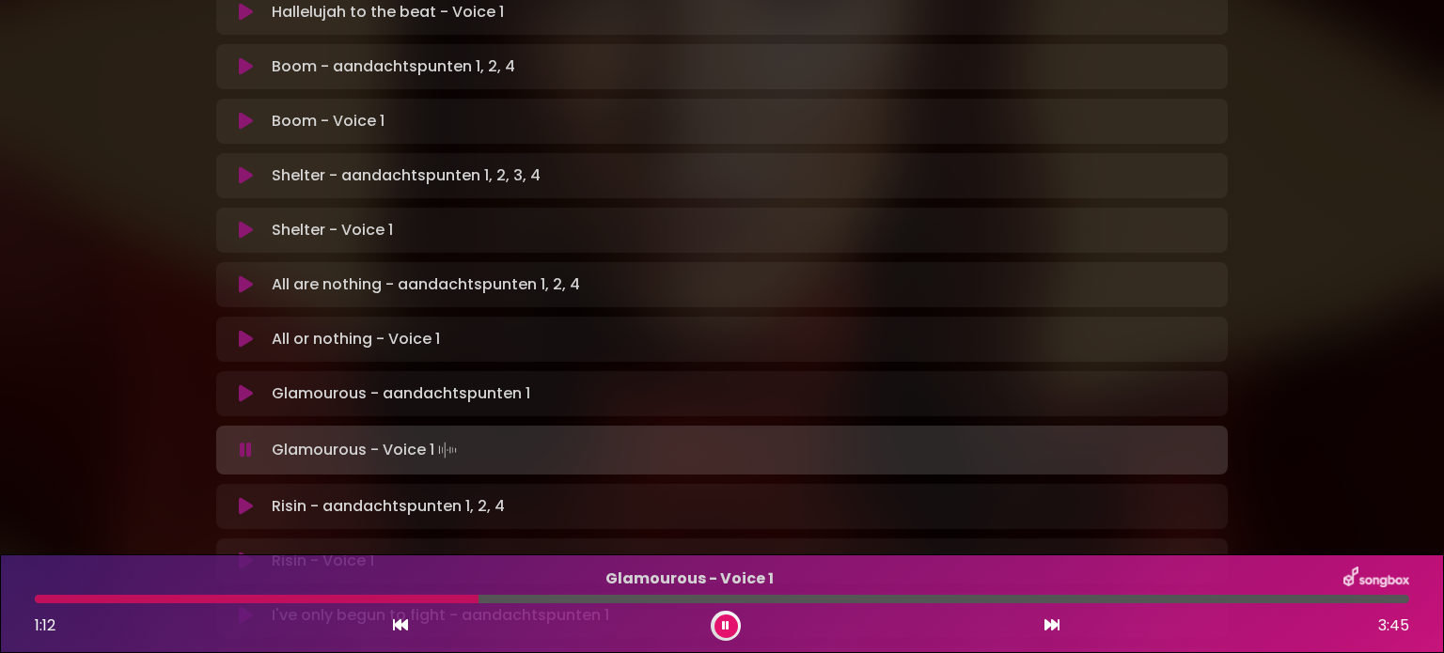
click at [725, 624] on icon at bounding box center [726, 625] width 12 height 13
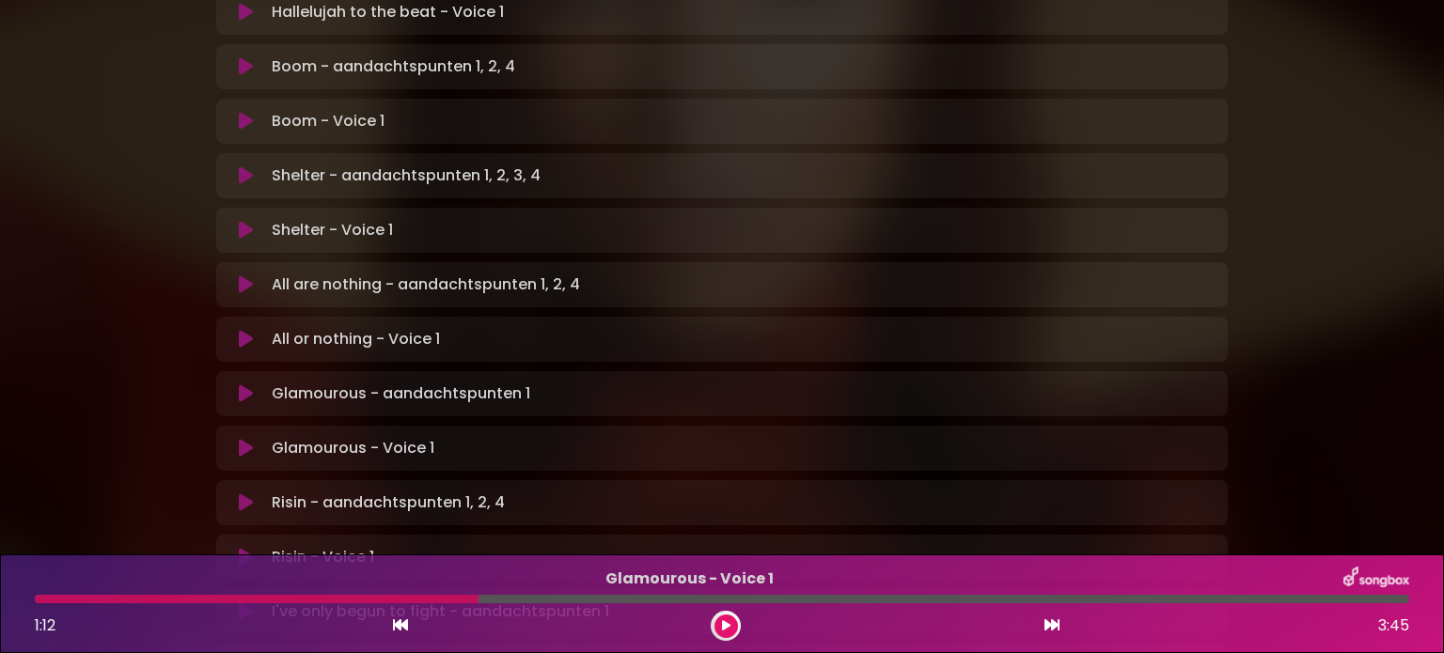
click at [725, 624] on icon at bounding box center [726, 626] width 14 height 14
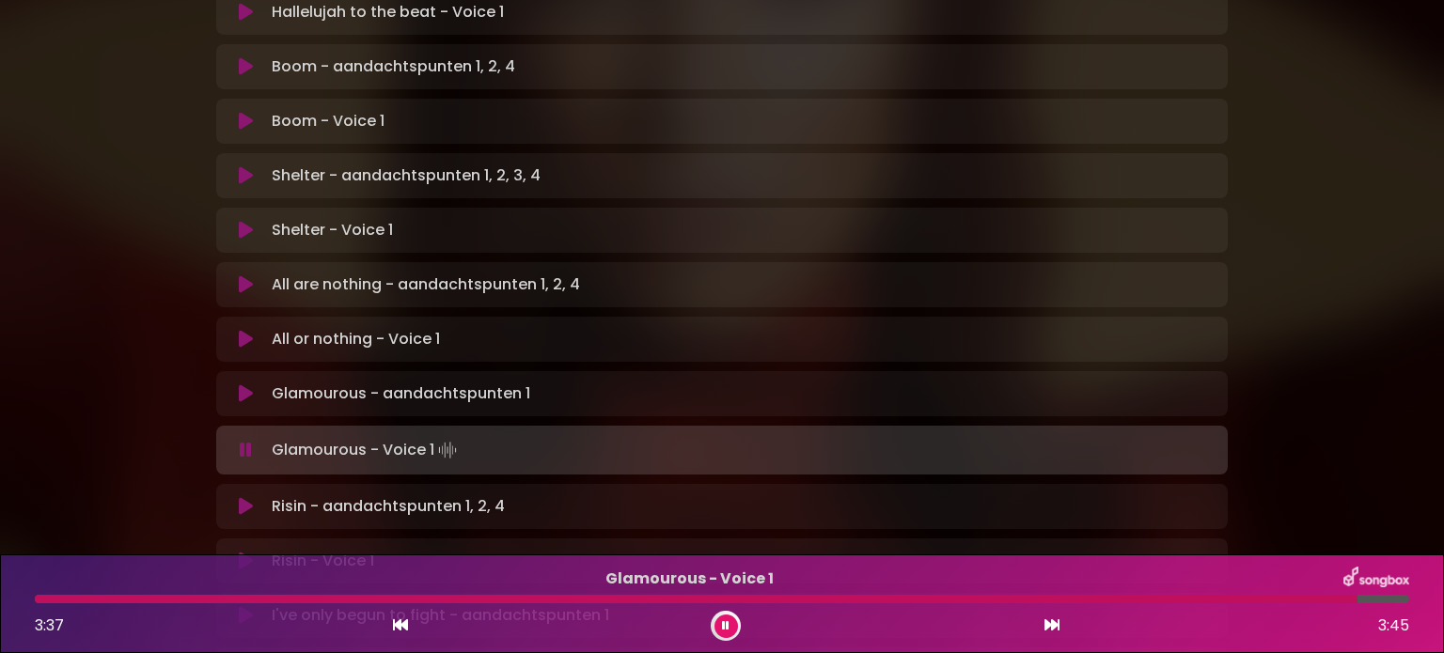
click at [706, 639] on div "3:37 3:45" at bounding box center [722, 626] width 1397 height 30
click at [728, 625] on icon at bounding box center [725, 625] width 11 height 13
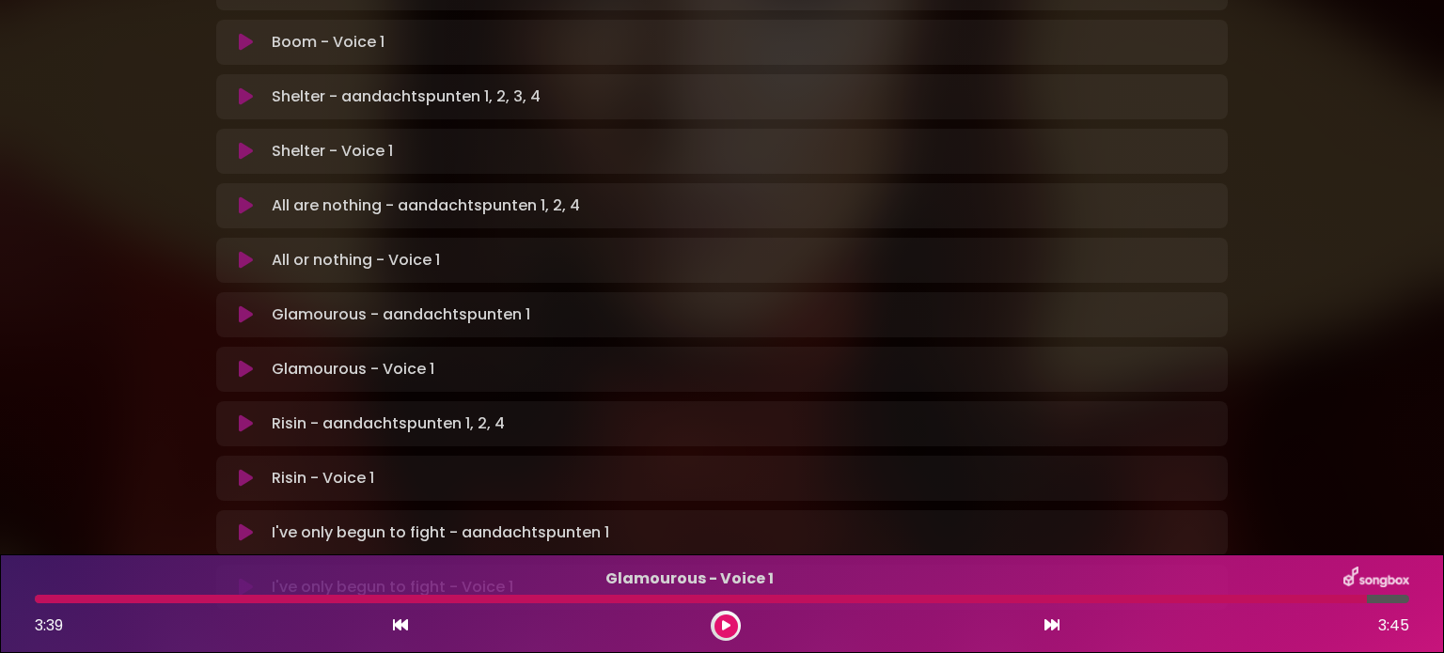
scroll to position [1247, 0]
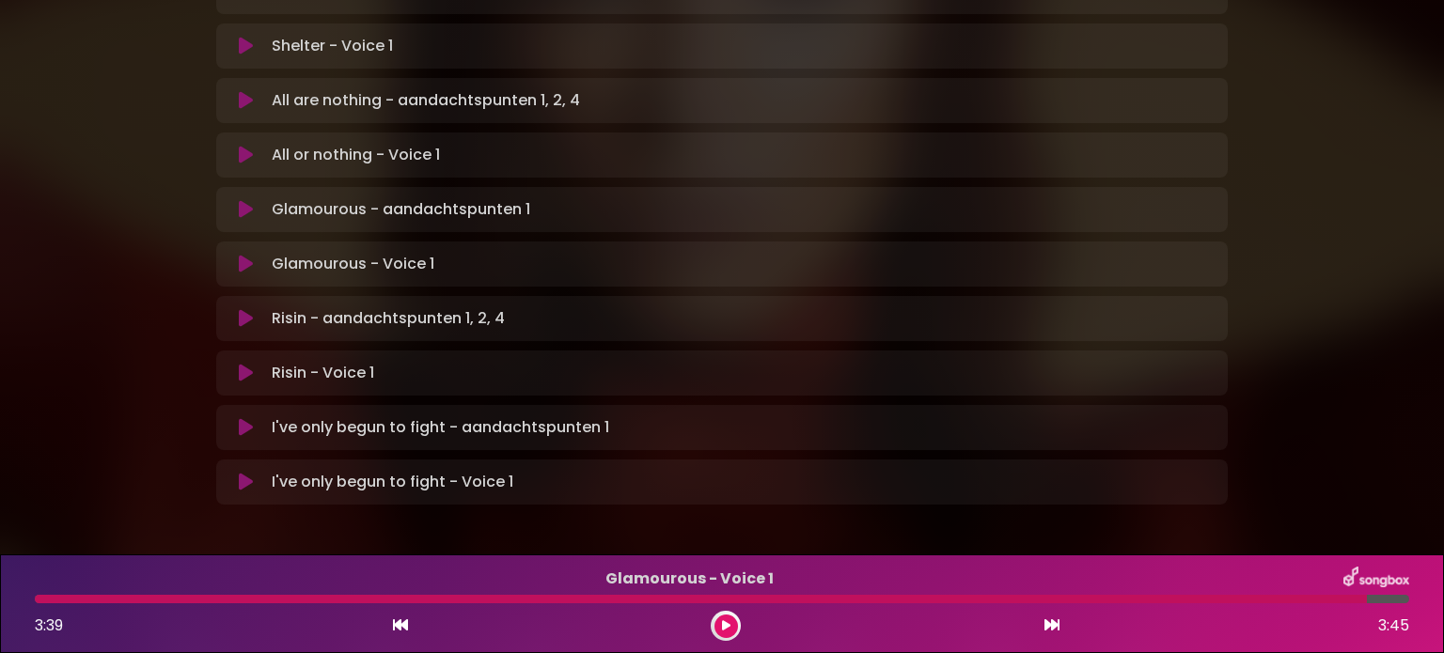
click at [282, 362] on p "Risin - Voice 1 Loading Track..." at bounding box center [744, 373] width 945 height 23
click at [256, 364] on button at bounding box center [245, 373] width 37 height 19
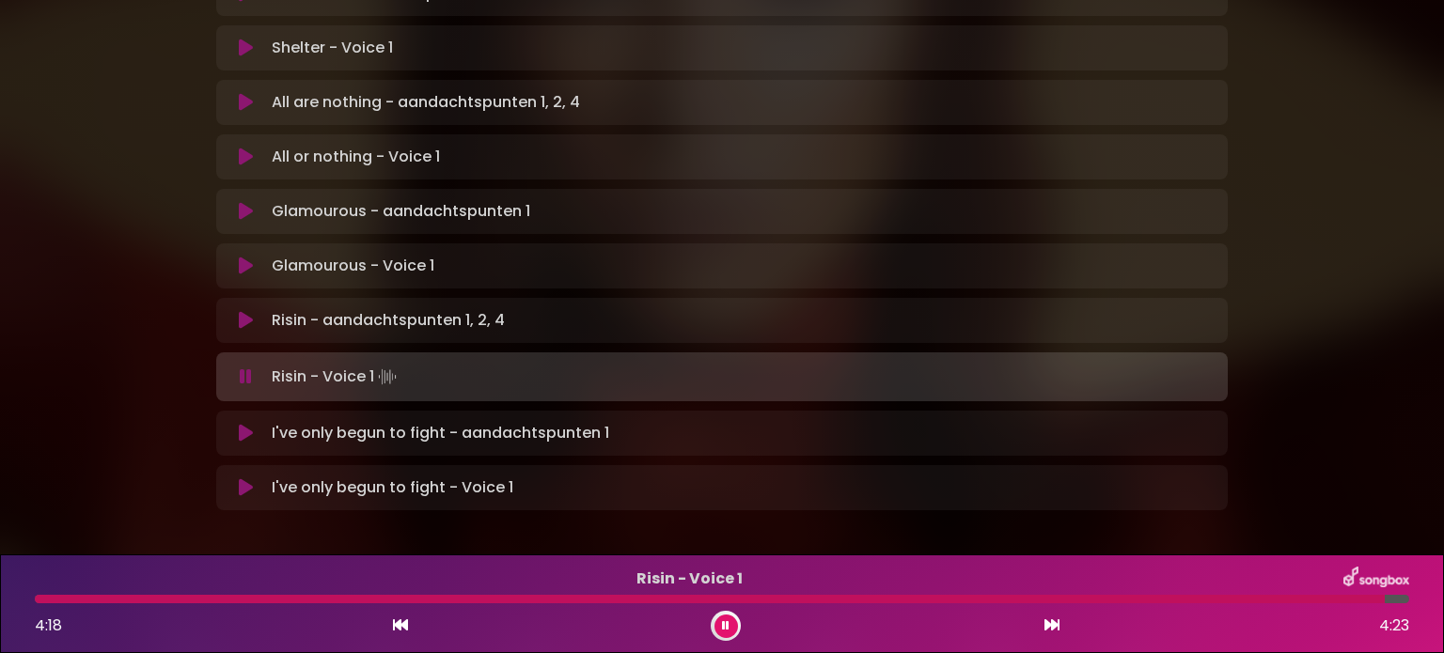
scroll to position [1251, 0]
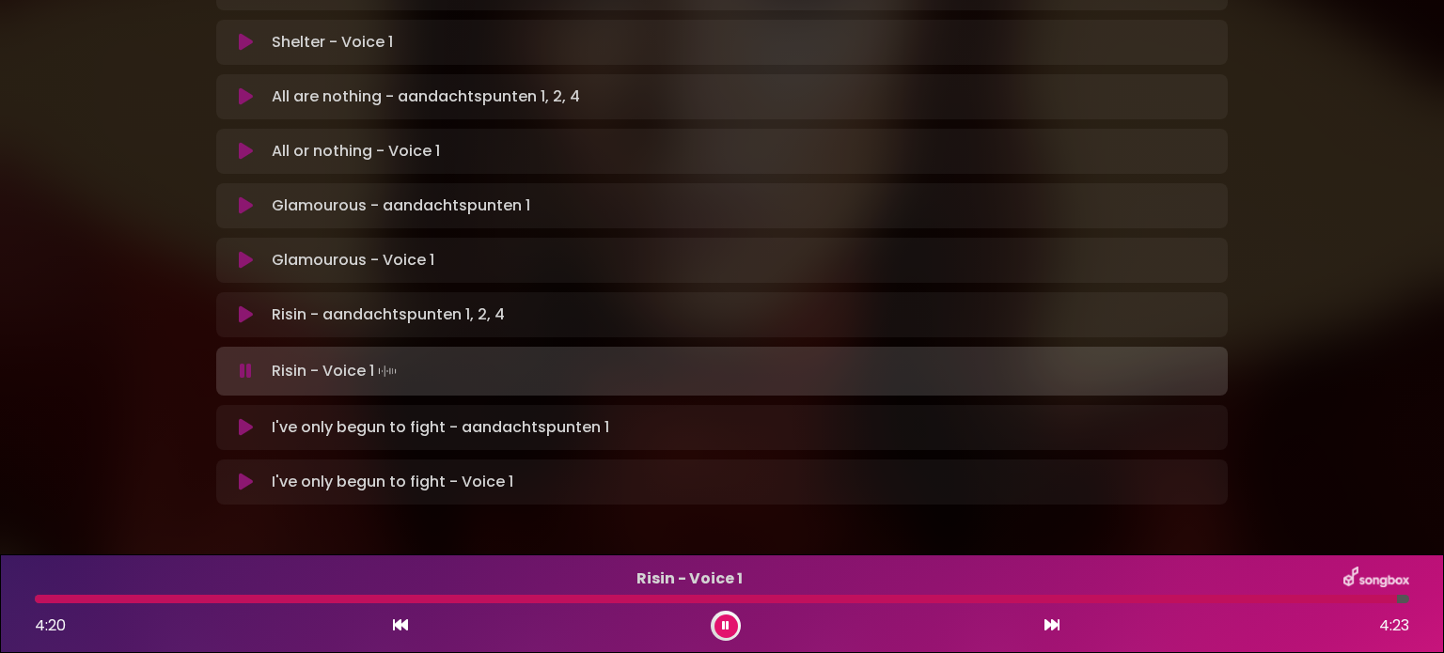
click at [237, 473] on button at bounding box center [245, 482] width 37 height 19
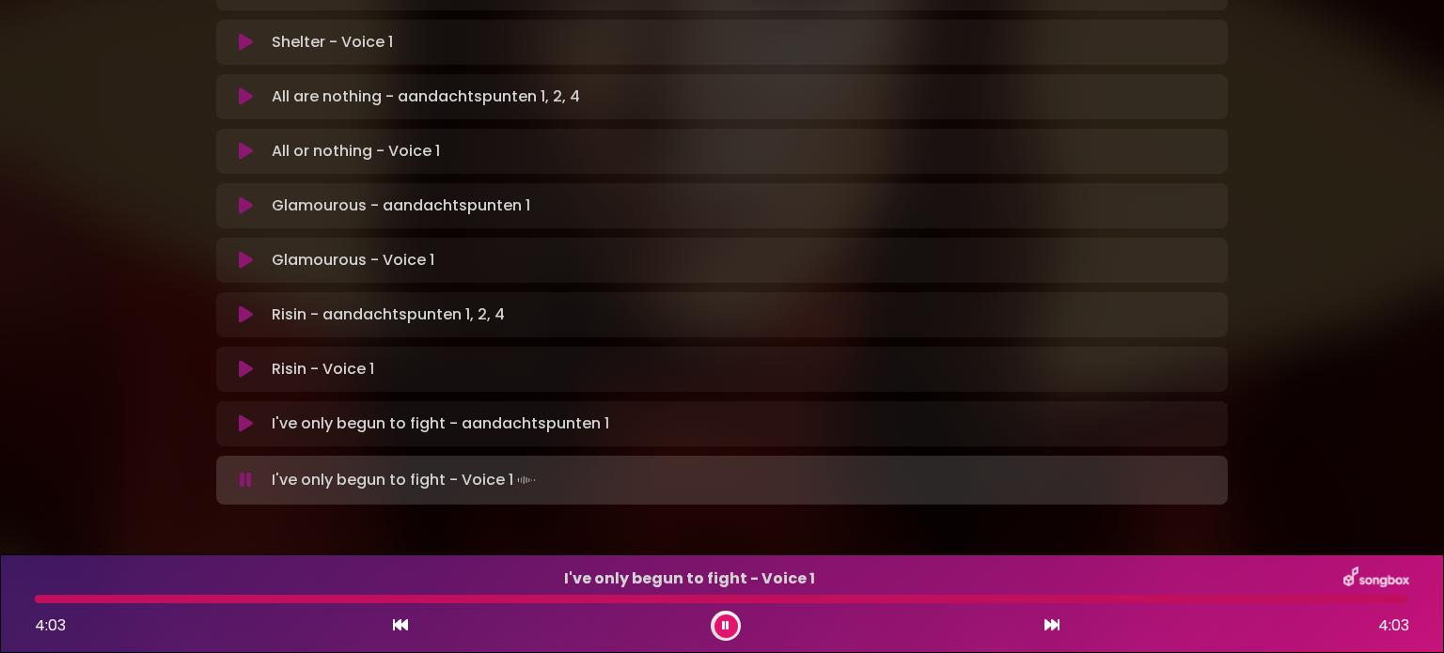
scroll to position [1247, 0]
